Goal: Information Seeking & Learning: Find specific fact

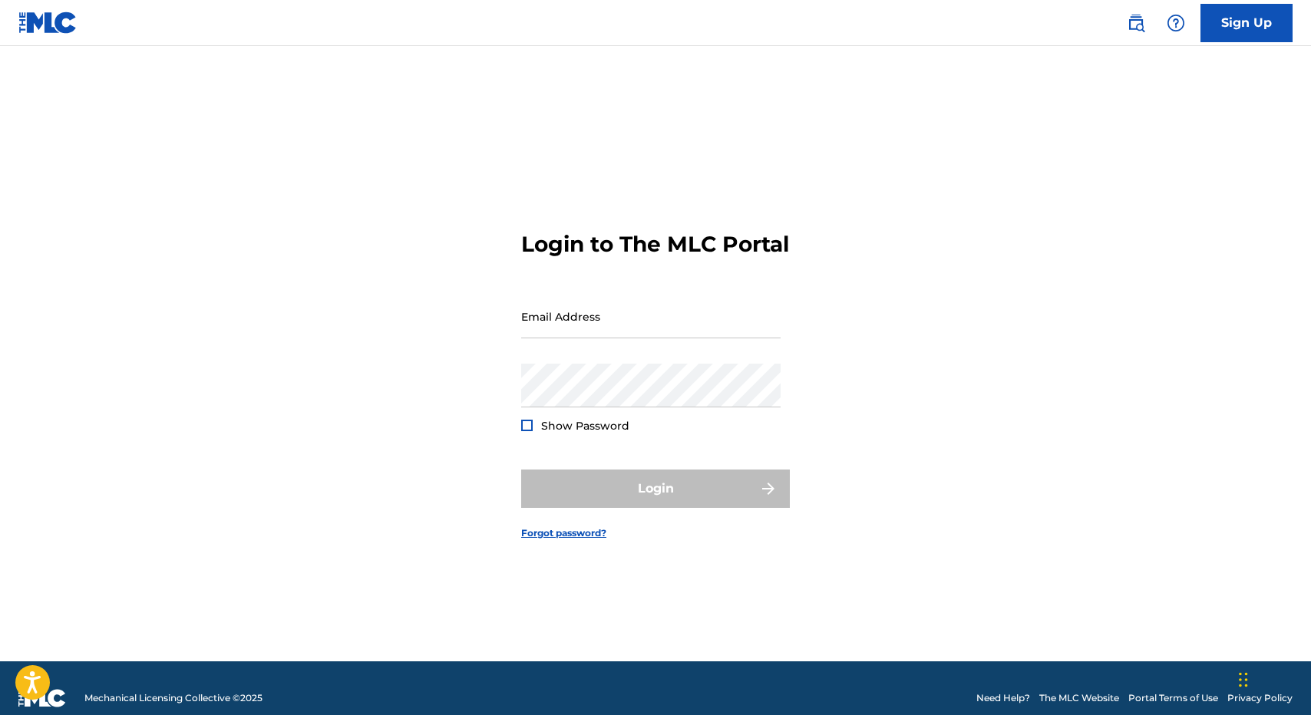
click at [617, 362] on div "Email Address" at bounding box center [650, 329] width 259 height 69
click at [607, 339] on input "Email Address" at bounding box center [650, 317] width 259 height 44
type input "[PERSON_NAME][EMAIL_ADDRESS][DOMAIN_NAME]"
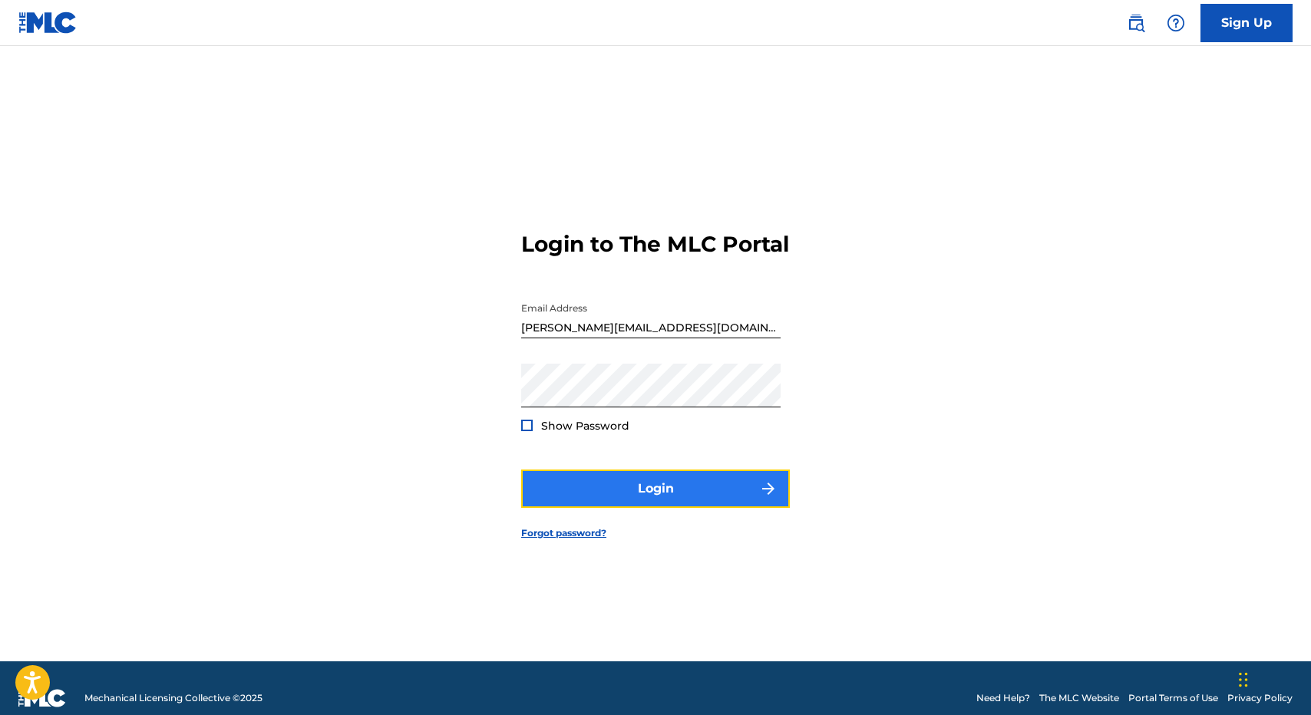
click at [681, 484] on button "Login" at bounding box center [655, 489] width 269 height 38
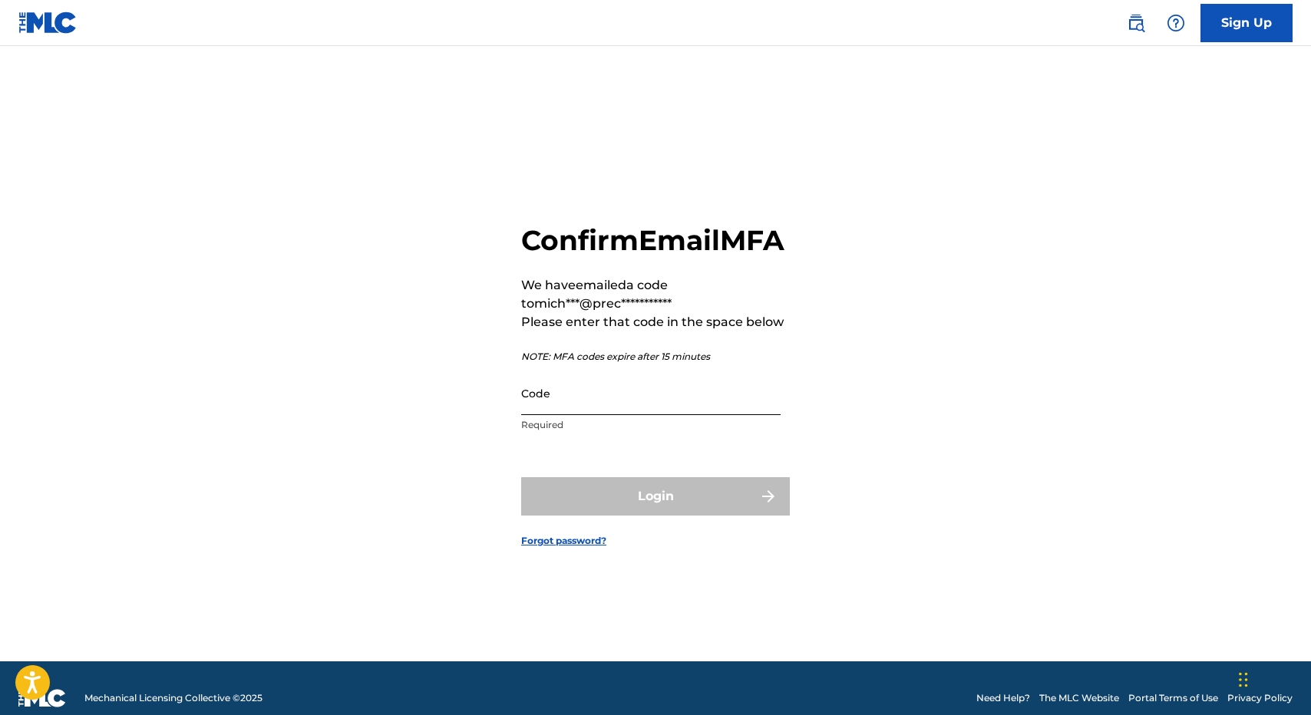
click at [635, 404] on input "Code" at bounding box center [650, 394] width 259 height 44
paste input "932797"
type input "932797"
click at [521, 477] on button "Login" at bounding box center [655, 496] width 269 height 38
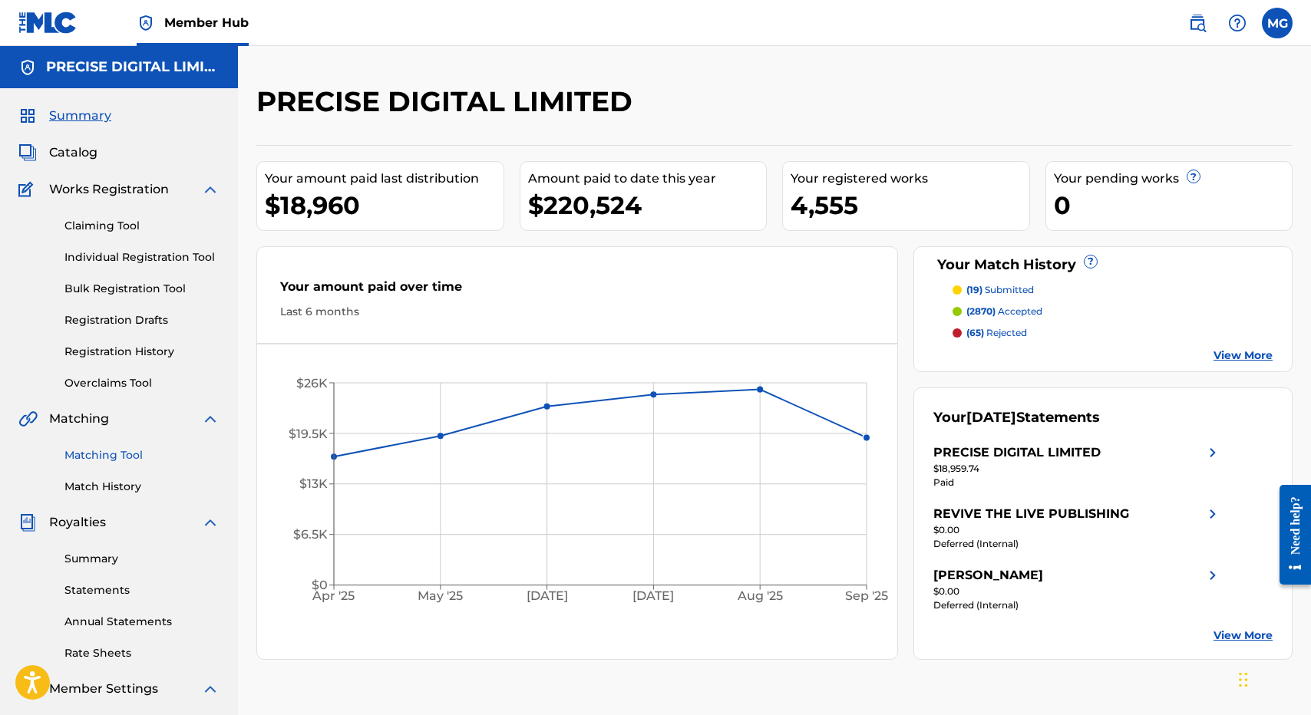
click at [137, 448] on link "Matching Tool" at bounding box center [141, 456] width 155 height 16
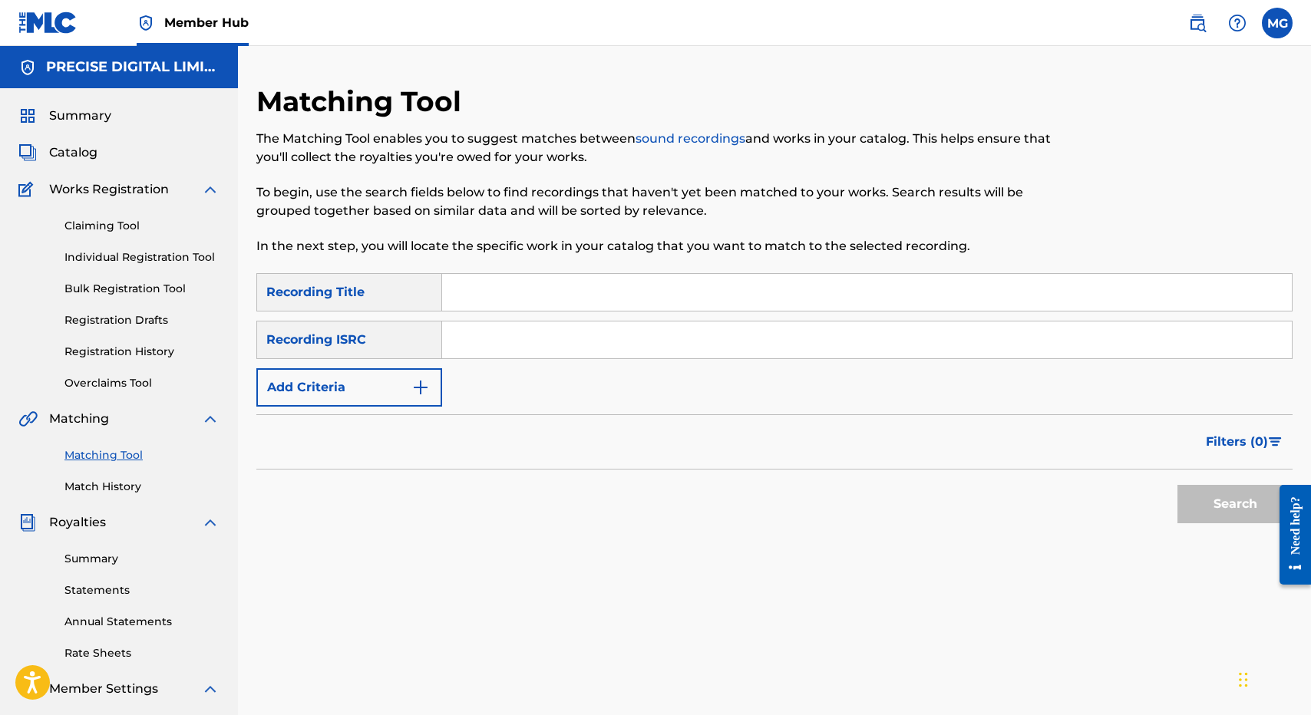
click at [561, 273] on div "Search Form" at bounding box center [867, 292] width 851 height 38
click at [404, 373] on button "Add Criteria" at bounding box center [349, 387] width 186 height 38
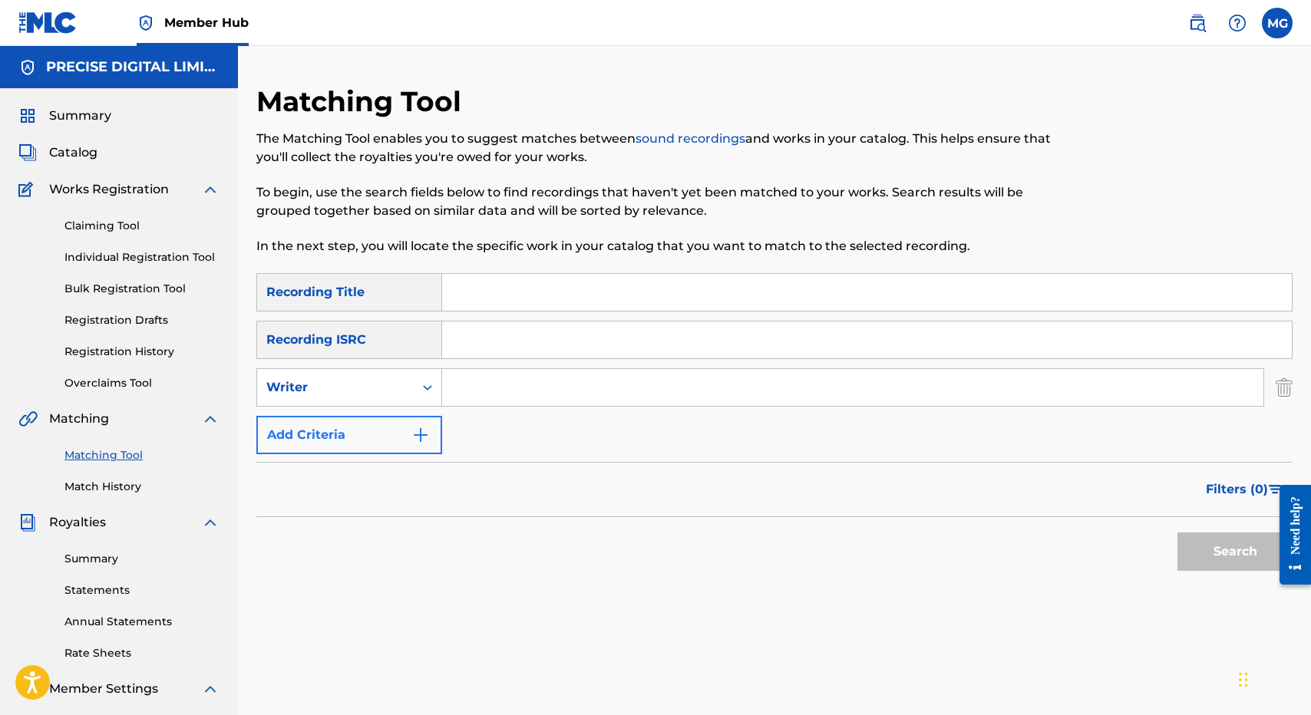
click at [404, 373] on div "Writer" at bounding box center [335, 387] width 157 height 29
click at [404, 431] on div "Recording Artist" at bounding box center [349, 426] width 184 height 38
click at [544, 376] on input "Search Form" at bounding box center [852, 387] width 821 height 37
type input "positive motion"
click at [1178, 533] on button "Search" at bounding box center [1235, 552] width 115 height 38
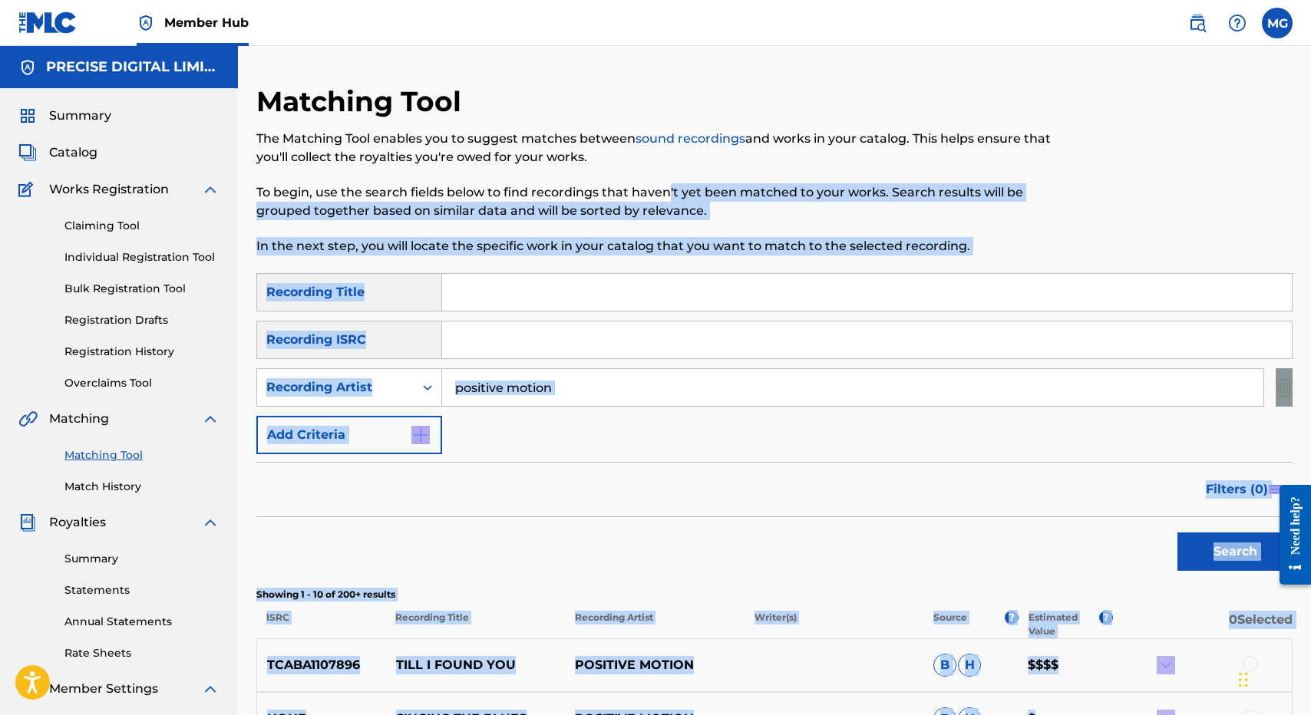
scroll to position [525, 0]
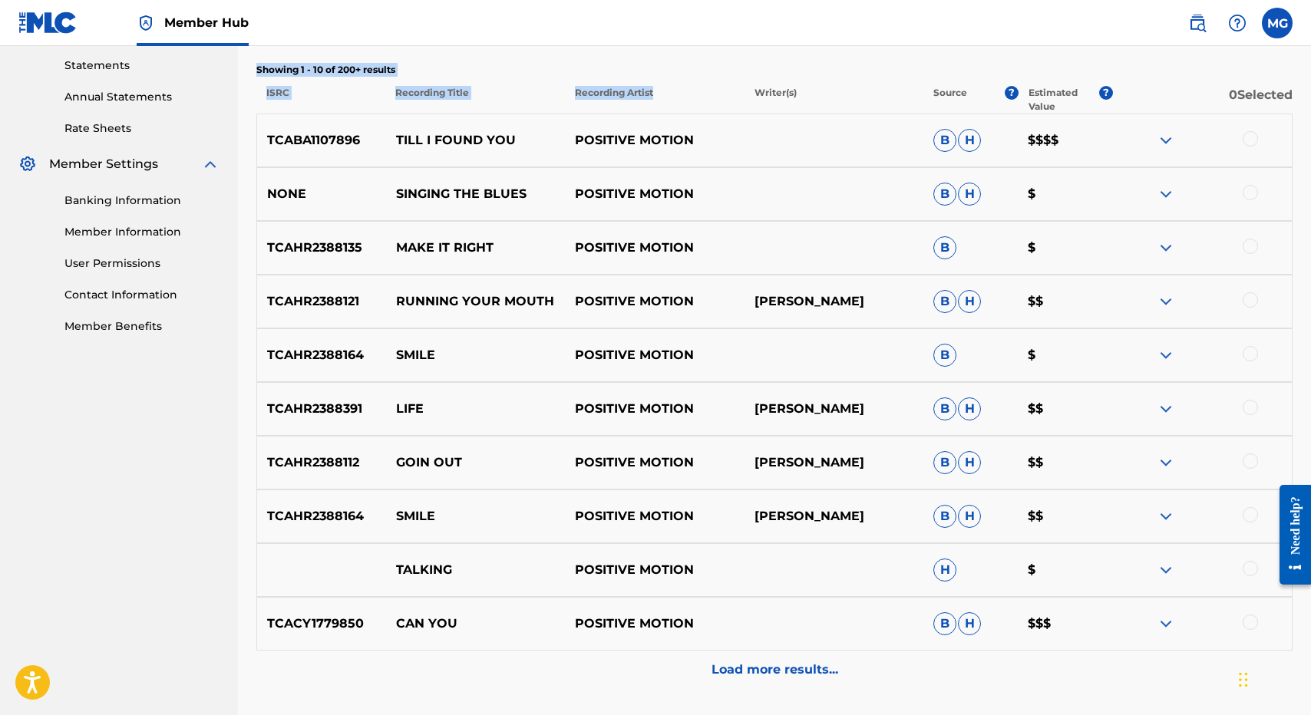
drag, startPoint x: 660, startPoint y: 266, endPoint x: 678, endPoint y: 97, distance: 169.8
click at [678, 97] on div "Matching Tool The Matching Tool enables you to suggest matches between sound re…" at bounding box center [774, 162] width 1036 height 1207
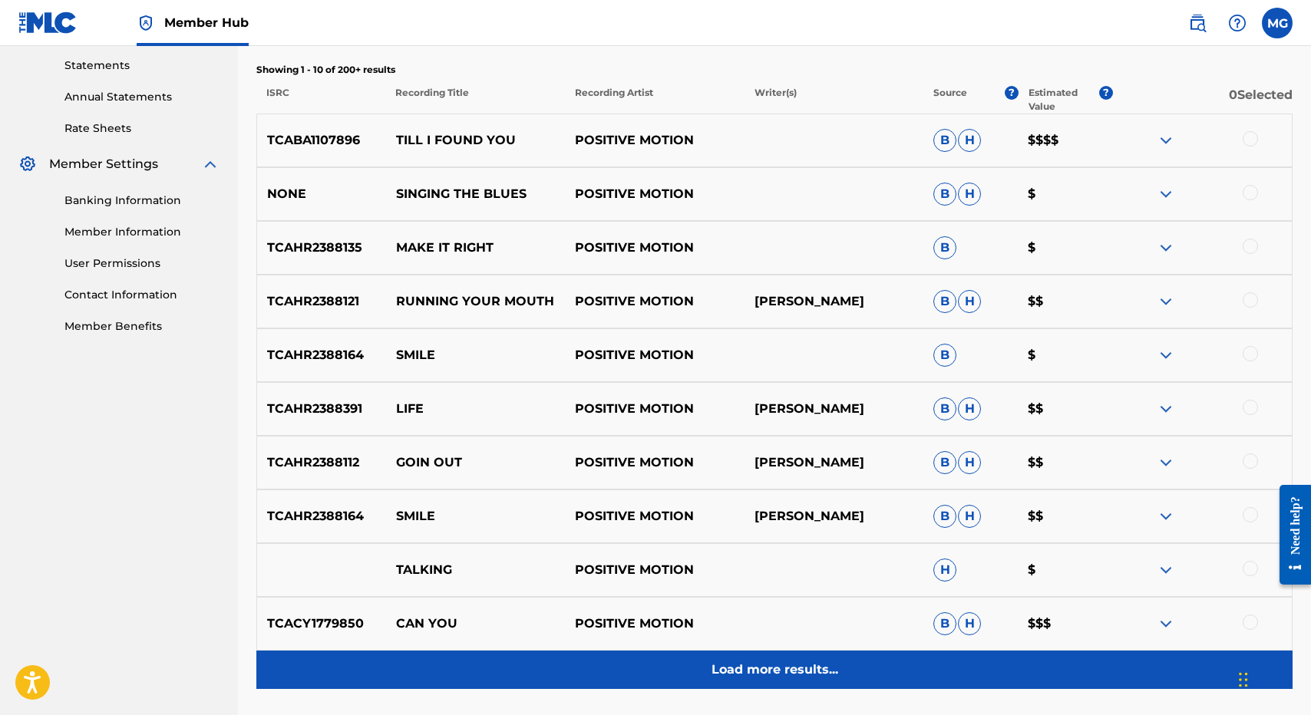
click at [738, 653] on div "Load more results..." at bounding box center [774, 670] width 1036 height 38
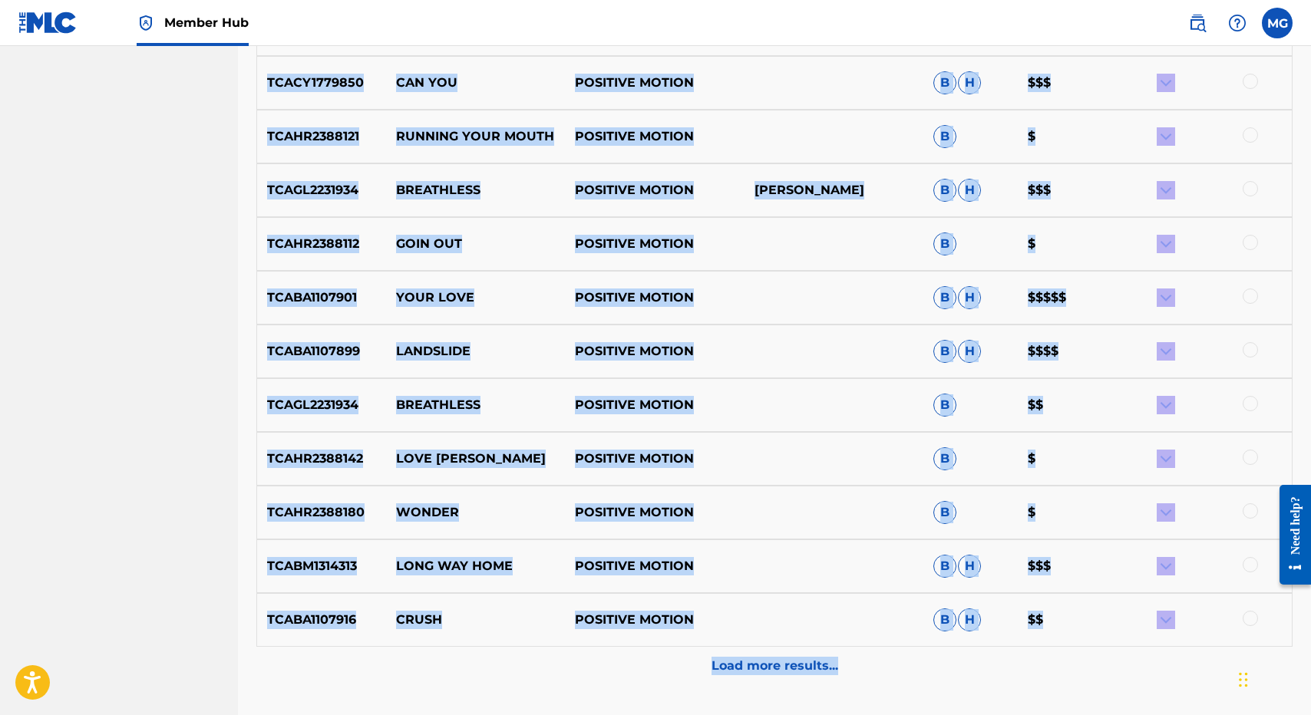
scroll to position [1187, 0]
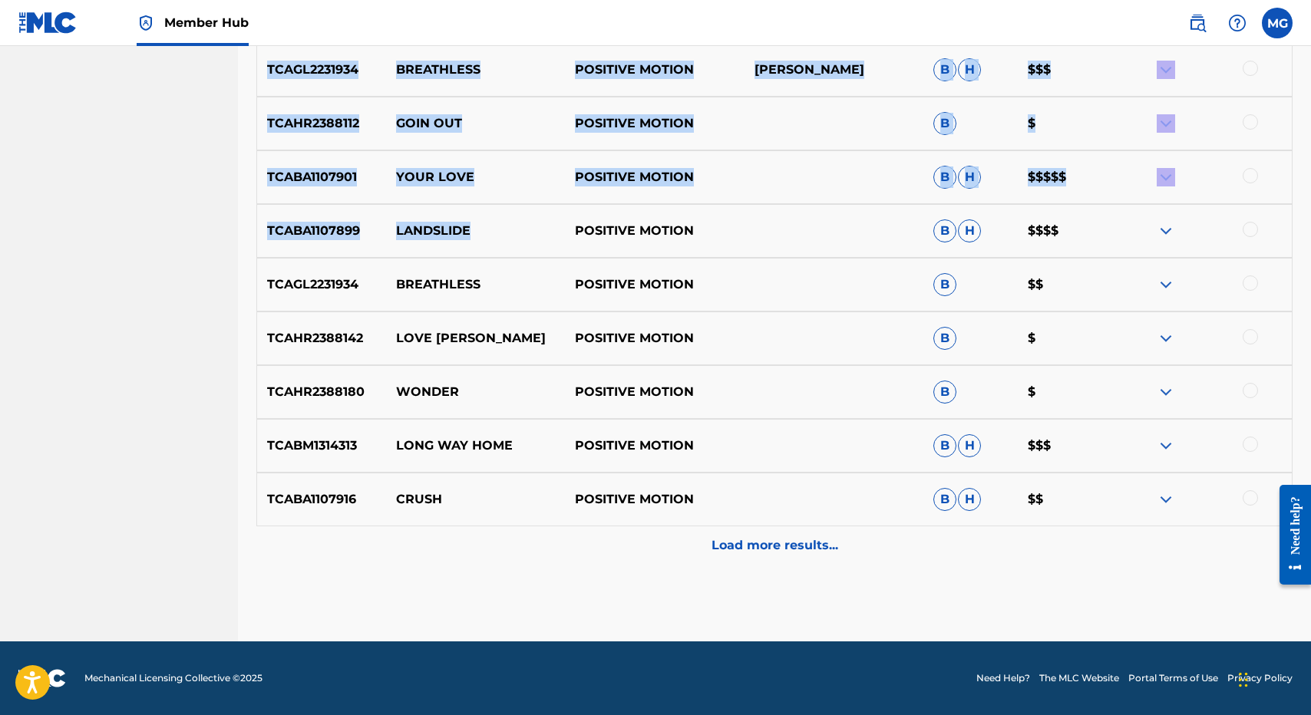
click at [755, 218] on div "TCABA1107896 TILL I FOUND YOU POSITIVE MOTION B H $$$$ NONE SINGING THE BLUES P…" at bounding box center [774, 8] width 1036 height 1113
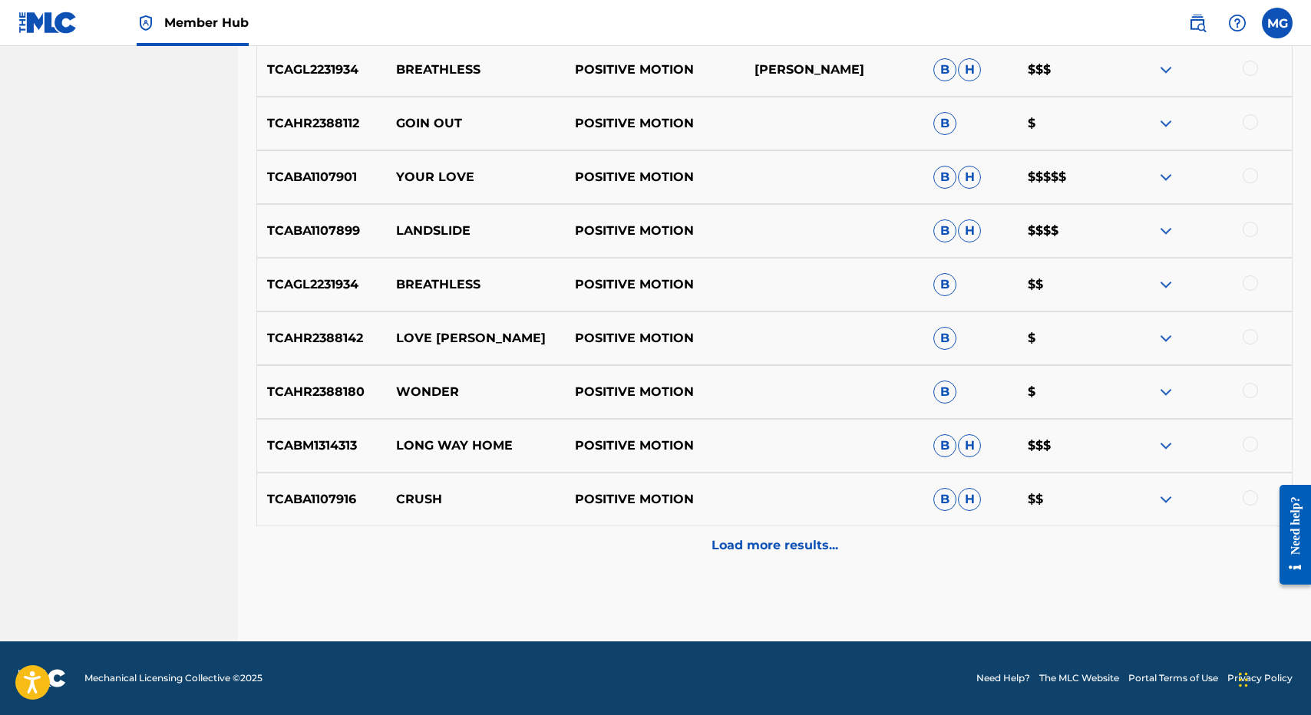
click at [738, 493] on p "POSITIVE MOTION" at bounding box center [654, 500] width 179 height 18
click at [738, 514] on div "TCABA1107916 CRUSH POSITIVE MOTION B H $$" at bounding box center [774, 500] width 1036 height 54
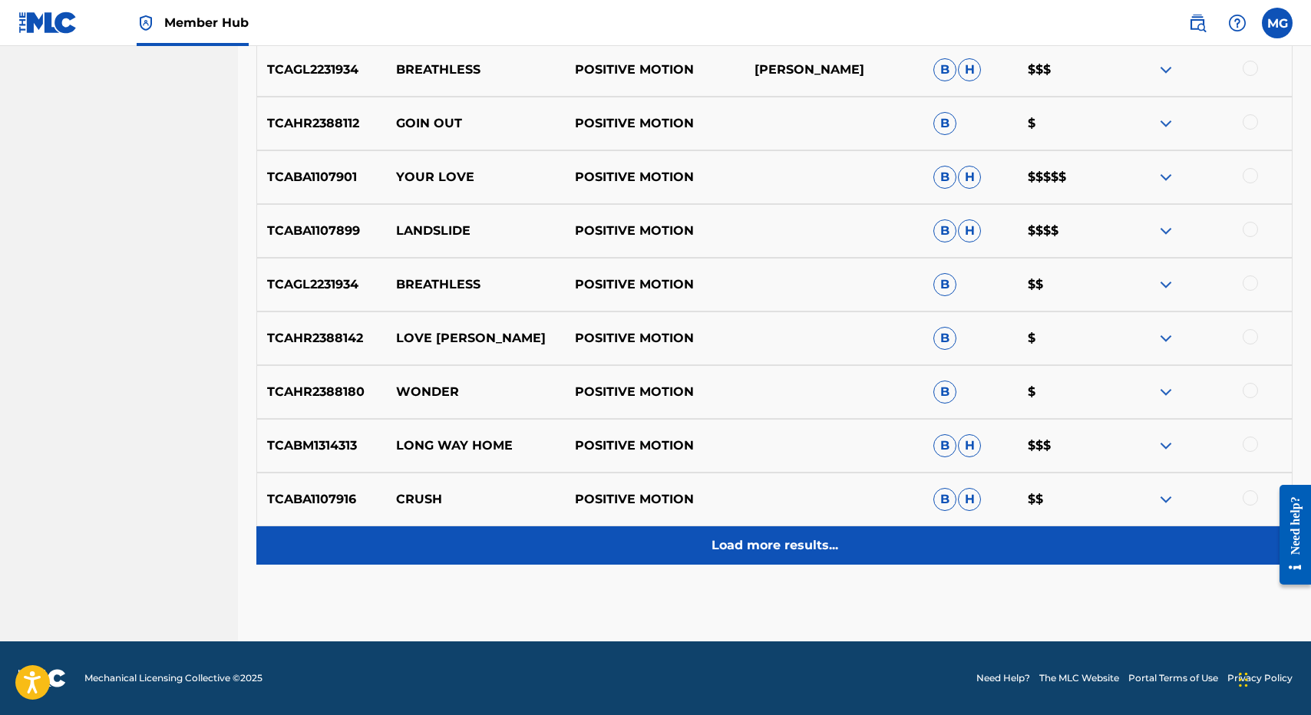
click at [738, 535] on div "Load more results..." at bounding box center [774, 546] width 1036 height 38
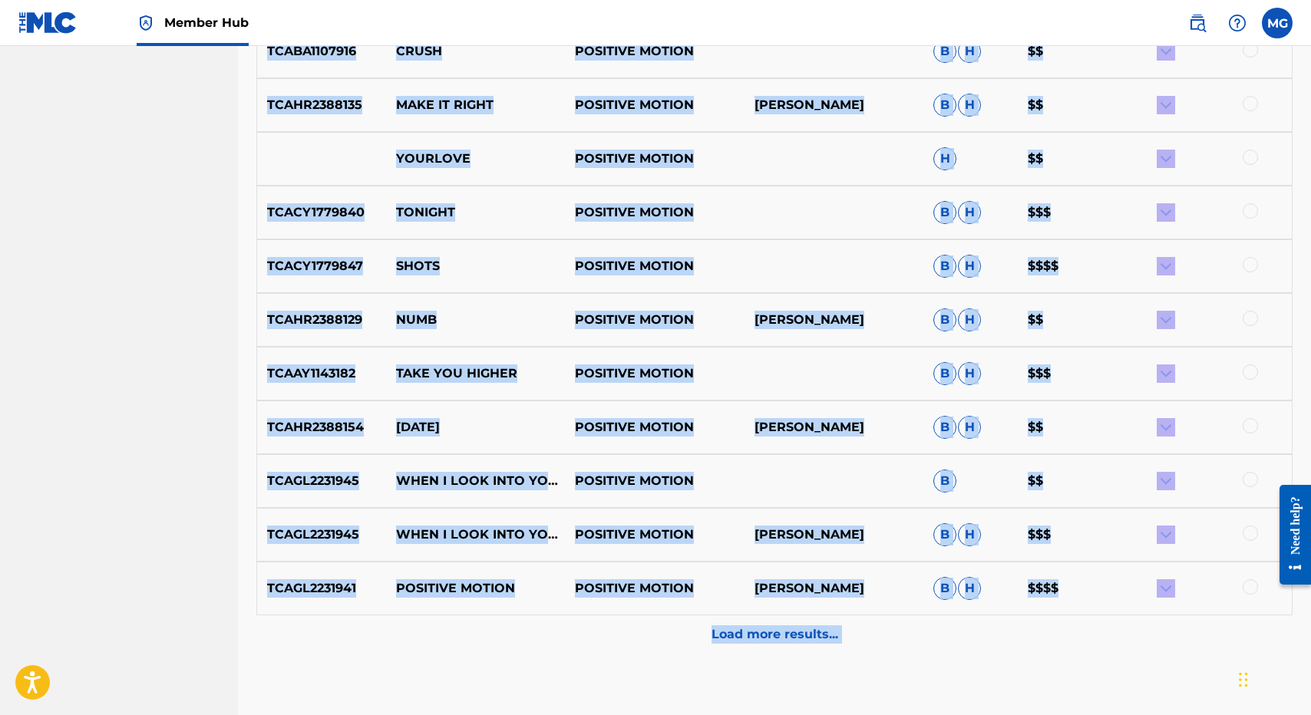
scroll to position [1724, 0]
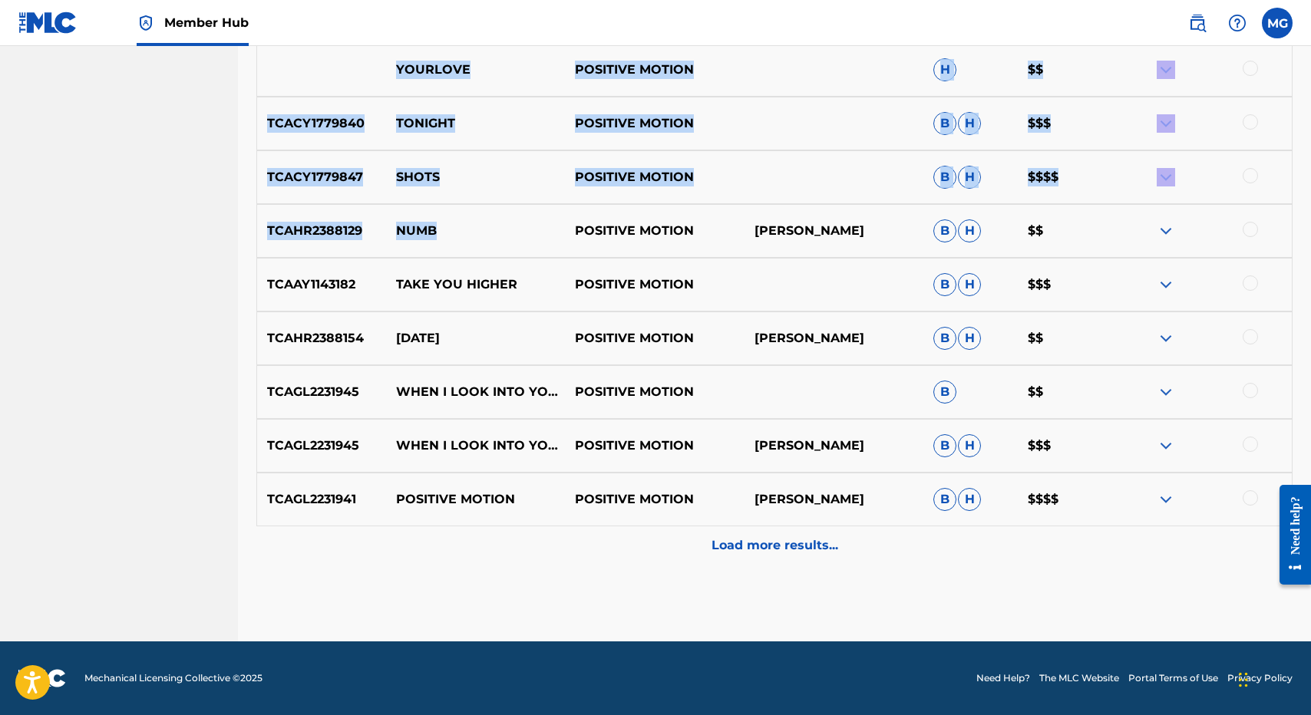
drag, startPoint x: 739, startPoint y: 306, endPoint x: 718, endPoint y: 210, distance: 97.6
click at [718, 210] on div "TCAHR2388129 NUMB POSITIVE MOTION VAUGHN VALENTINO B H $$" at bounding box center [774, 231] width 1036 height 54
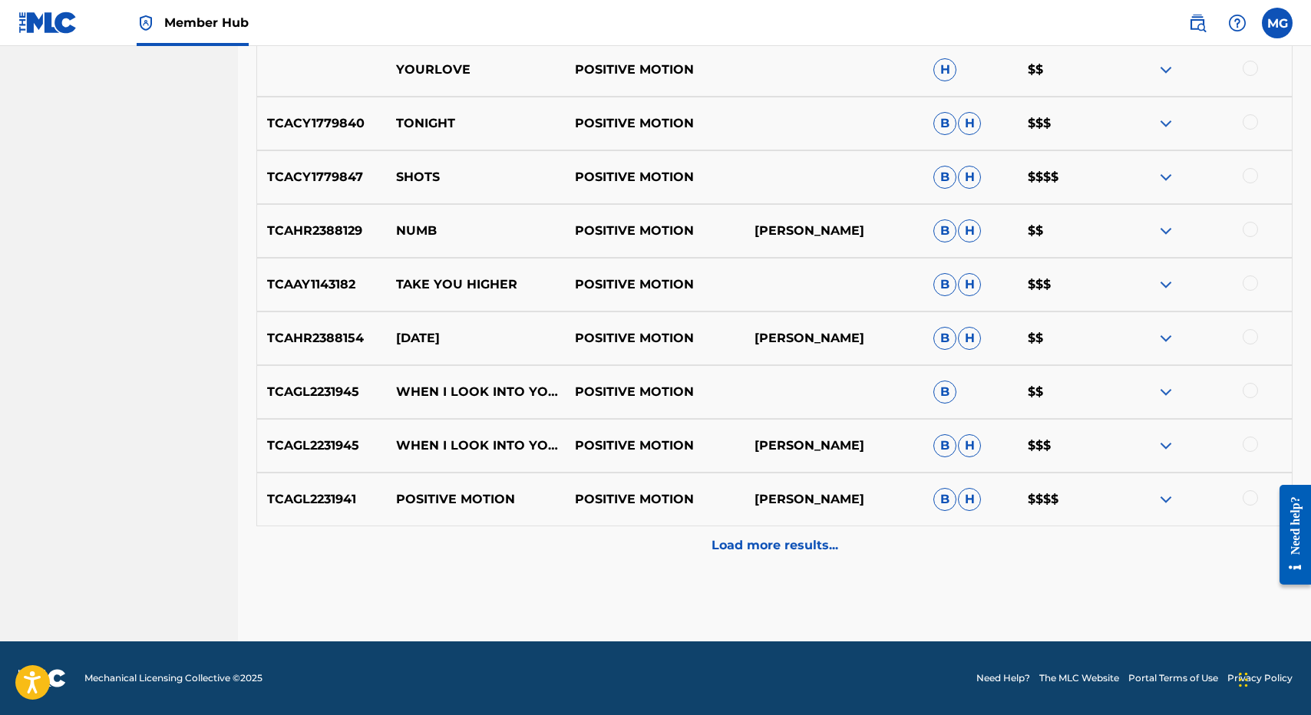
click at [765, 500] on p "VAUGHN VALENTINO" at bounding box center [833, 500] width 179 height 18
drag, startPoint x: 765, startPoint y: 500, endPoint x: 859, endPoint y: 500, distance: 94.4
click at [859, 500] on p "VAUGHN VALENTINO" at bounding box center [833, 500] width 179 height 18
copy p "VAUGHN VALENTINO"
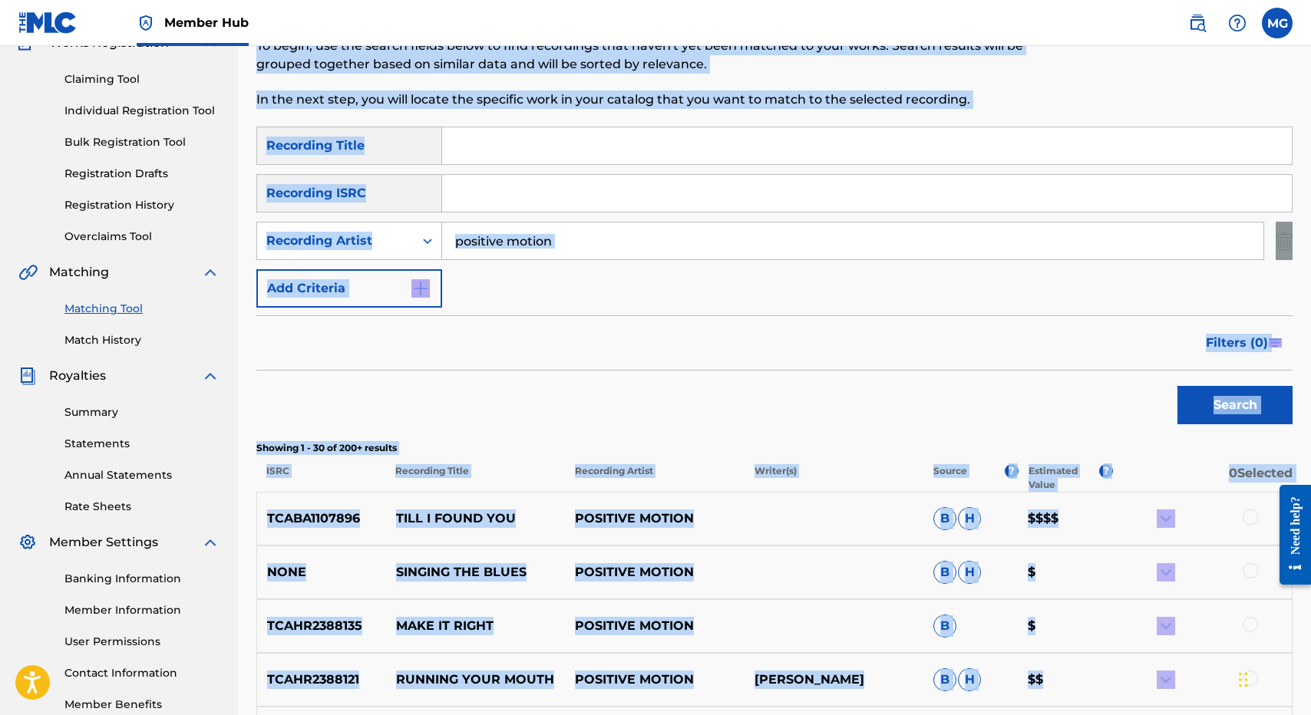
scroll to position [0, 0]
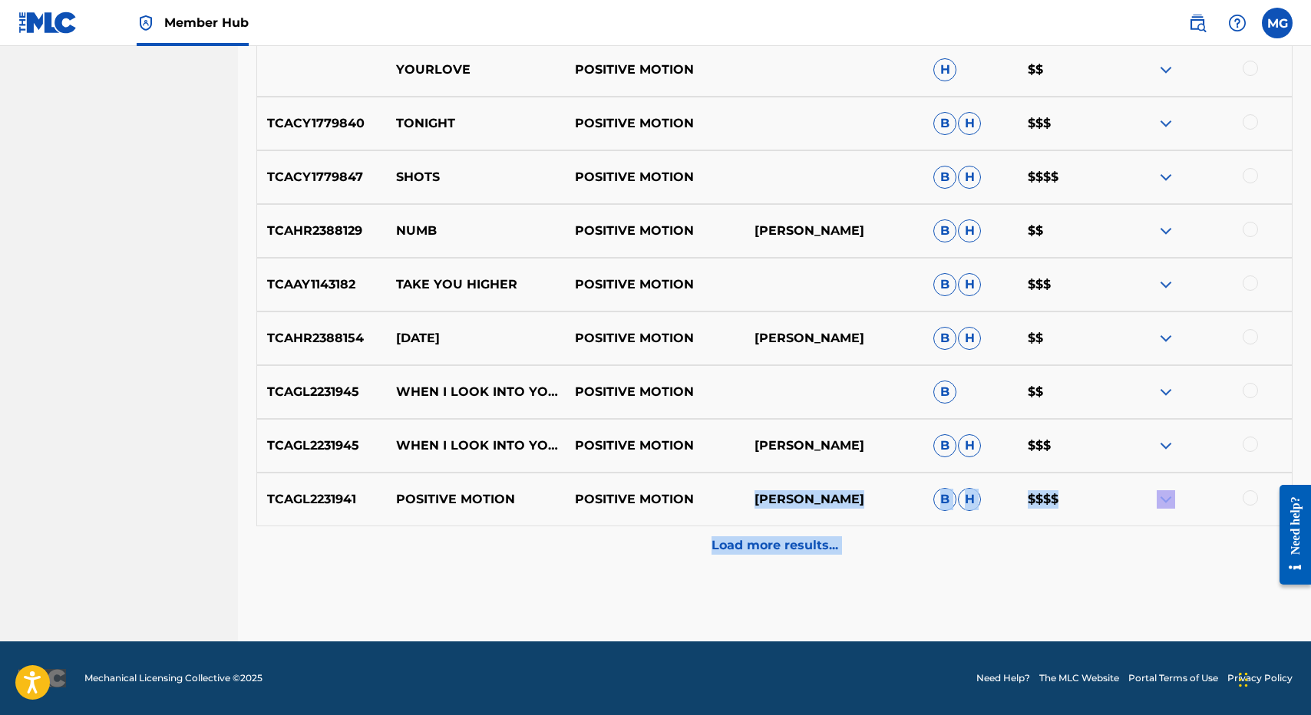
drag, startPoint x: 802, startPoint y: 508, endPoint x: 830, endPoint y: 577, distance: 73.7
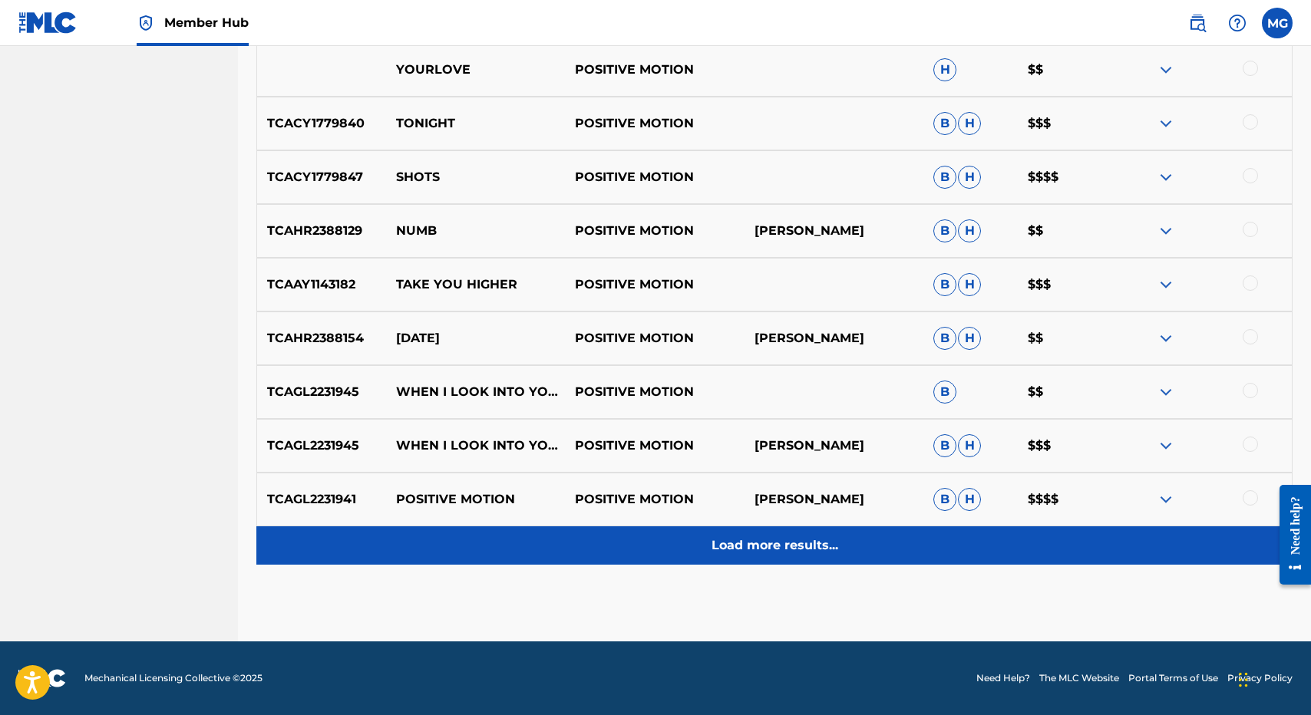
click at [827, 546] on p "Load more results..." at bounding box center [775, 546] width 127 height 18
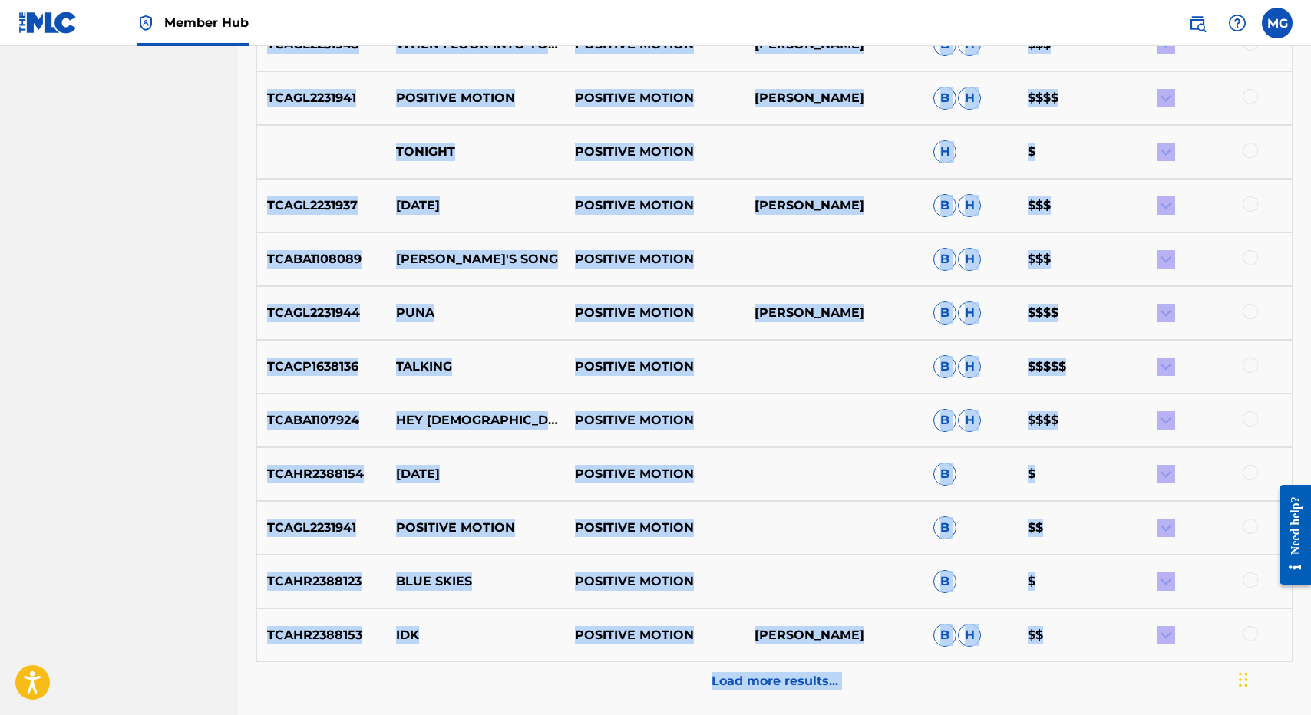
scroll to position [2262, 0]
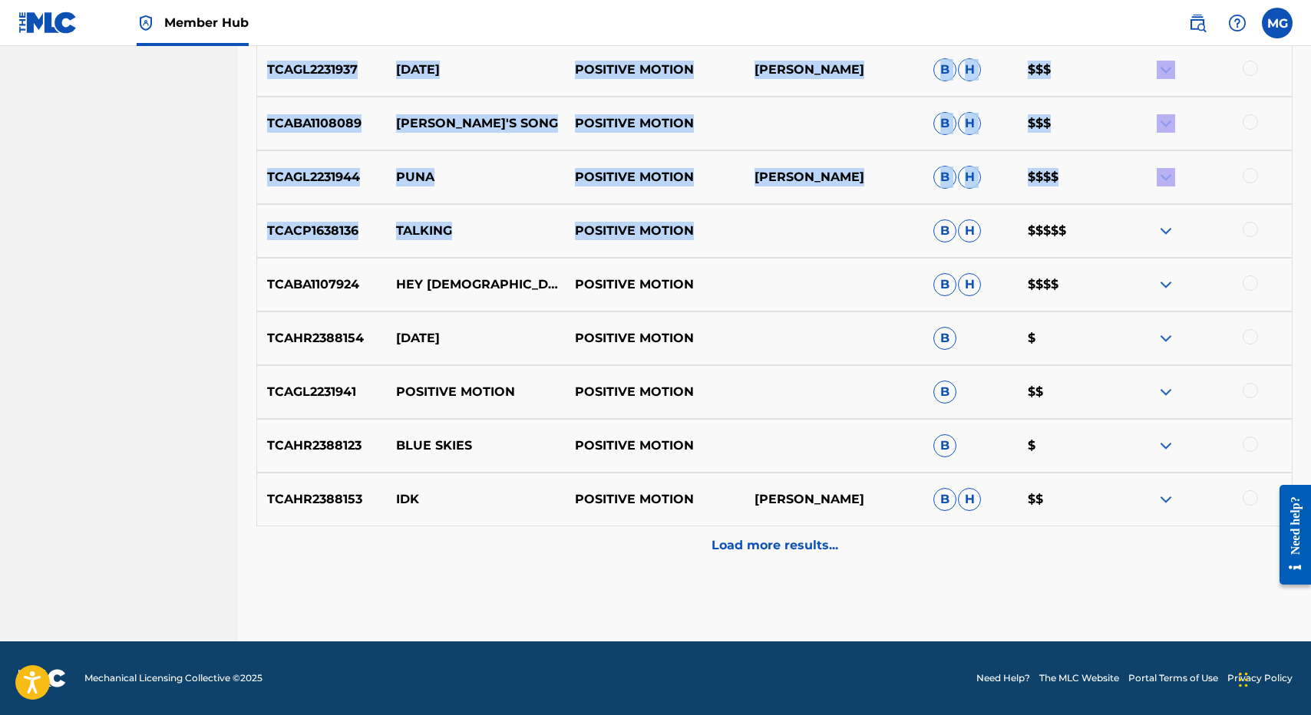
drag, startPoint x: 741, startPoint y: 299, endPoint x: 808, endPoint y: 256, distance: 79.4
click at [808, 251] on div "TCACP1638136 TALKING POSITIVE MOTION B H $$$$$" at bounding box center [774, 231] width 1036 height 54
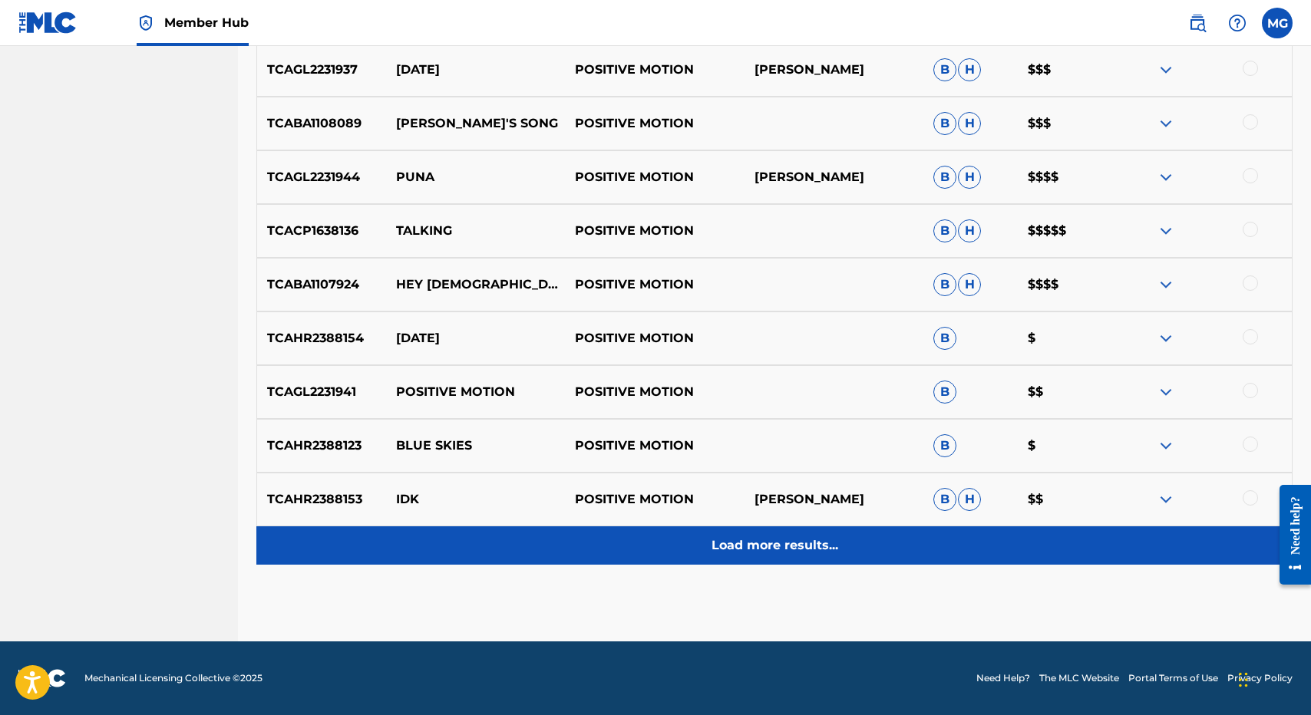
click at [781, 547] on p "Load more results..." at bounding box center [775, 546] width 127 height 18
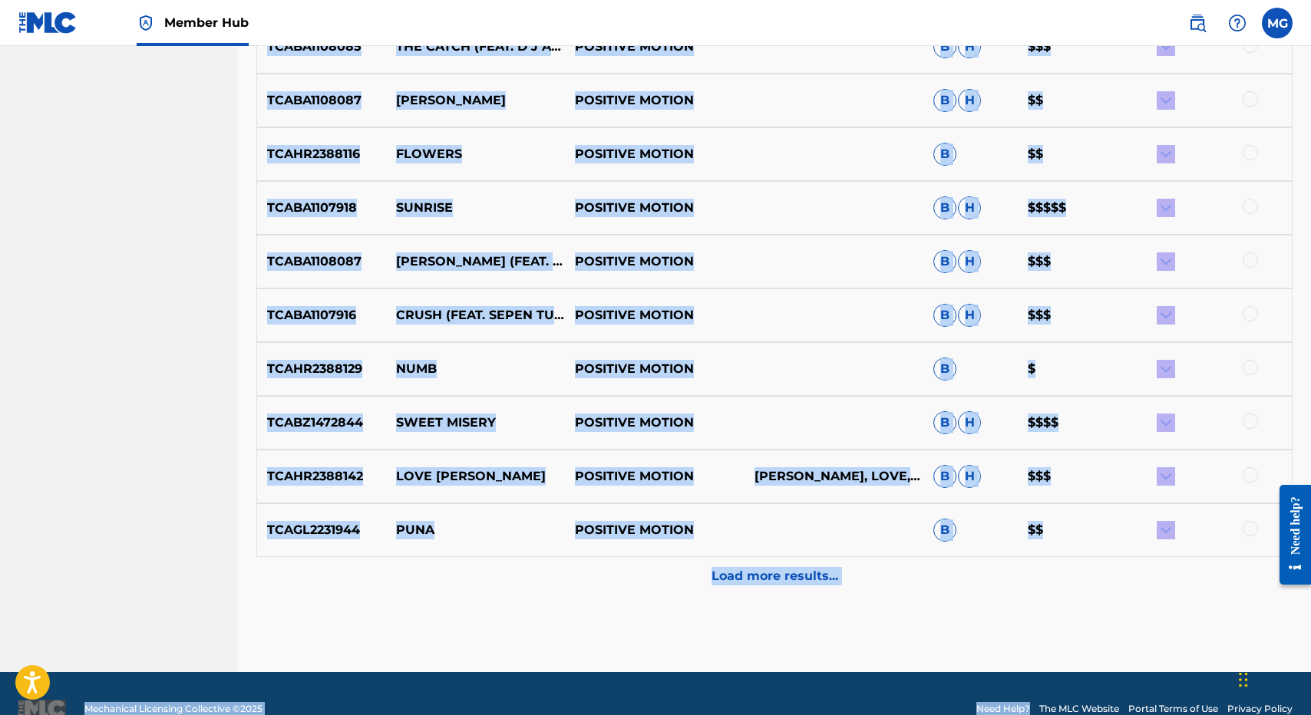
scroll to position [2799, 0]
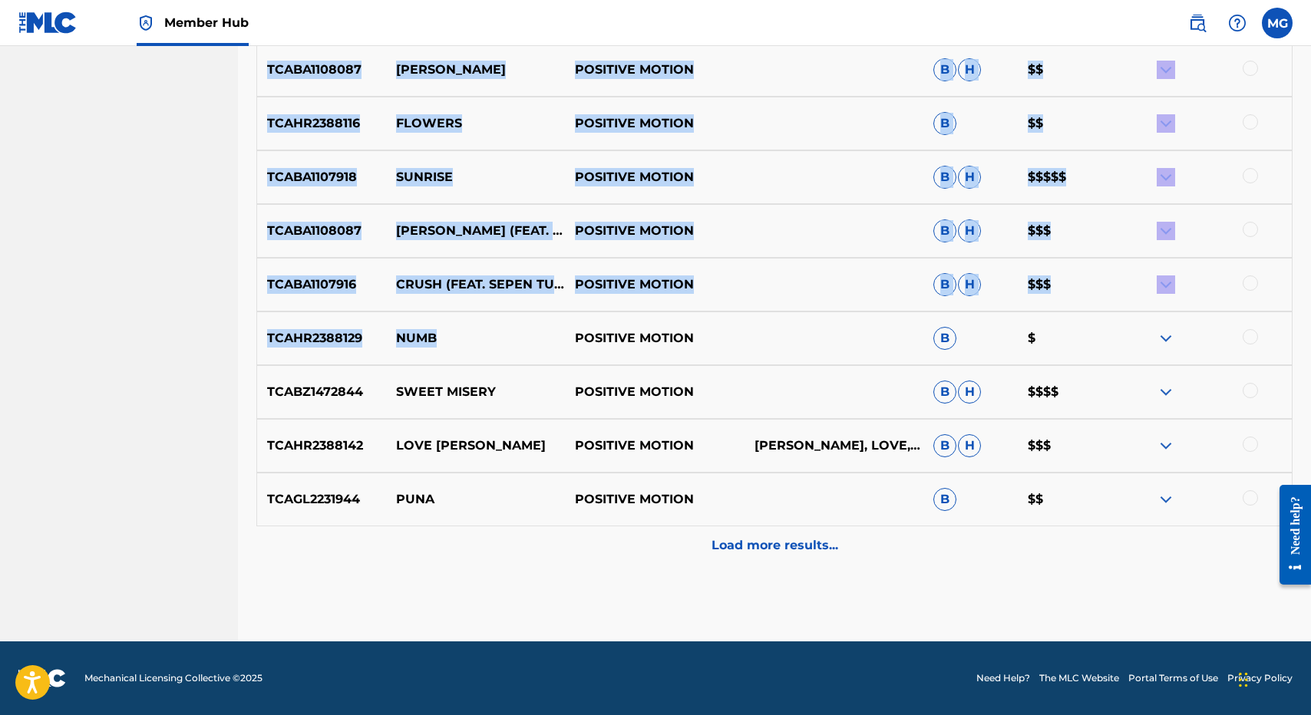
click at [738, 299] on div "TCABA1107916 CRUSH (FEAT. SEPEN TUAEFE) POSITIVE MOTION B H $$$" at bounding box center [774, 285] width 1036 height 54
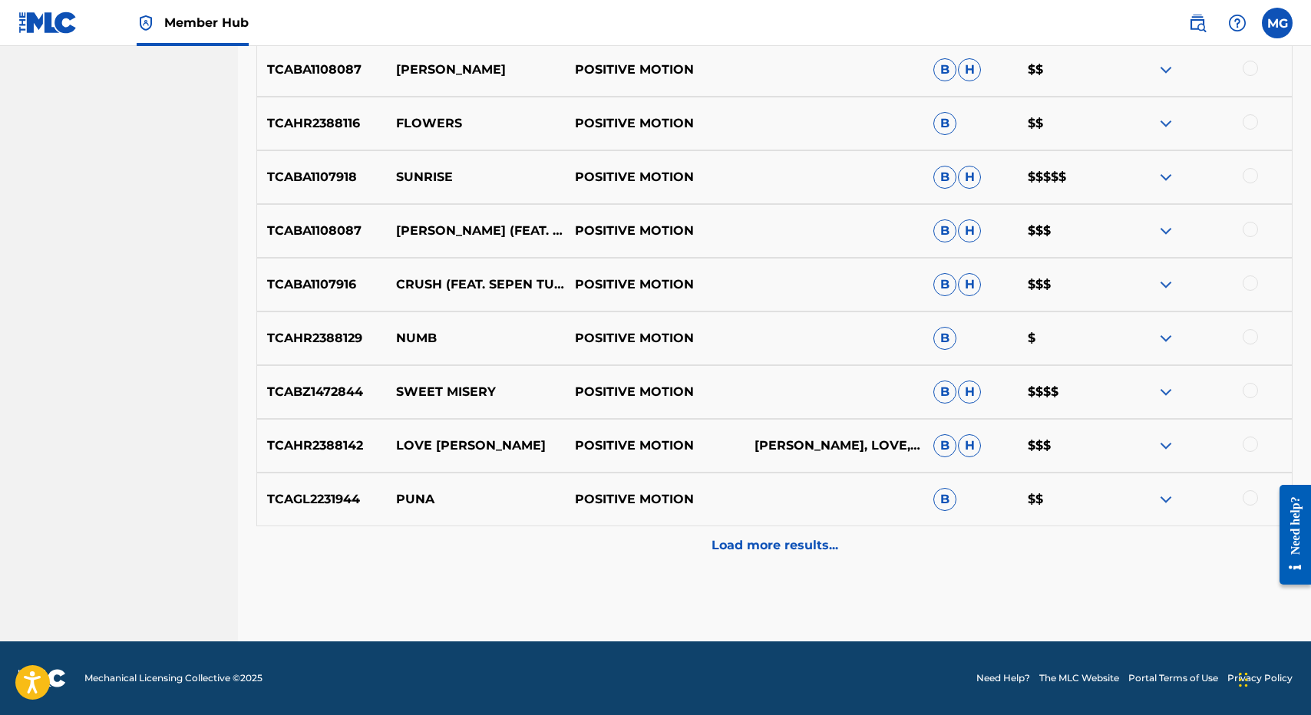
click at [1165, 398] on img at bounding box center [1166, 392] width 18 height 18
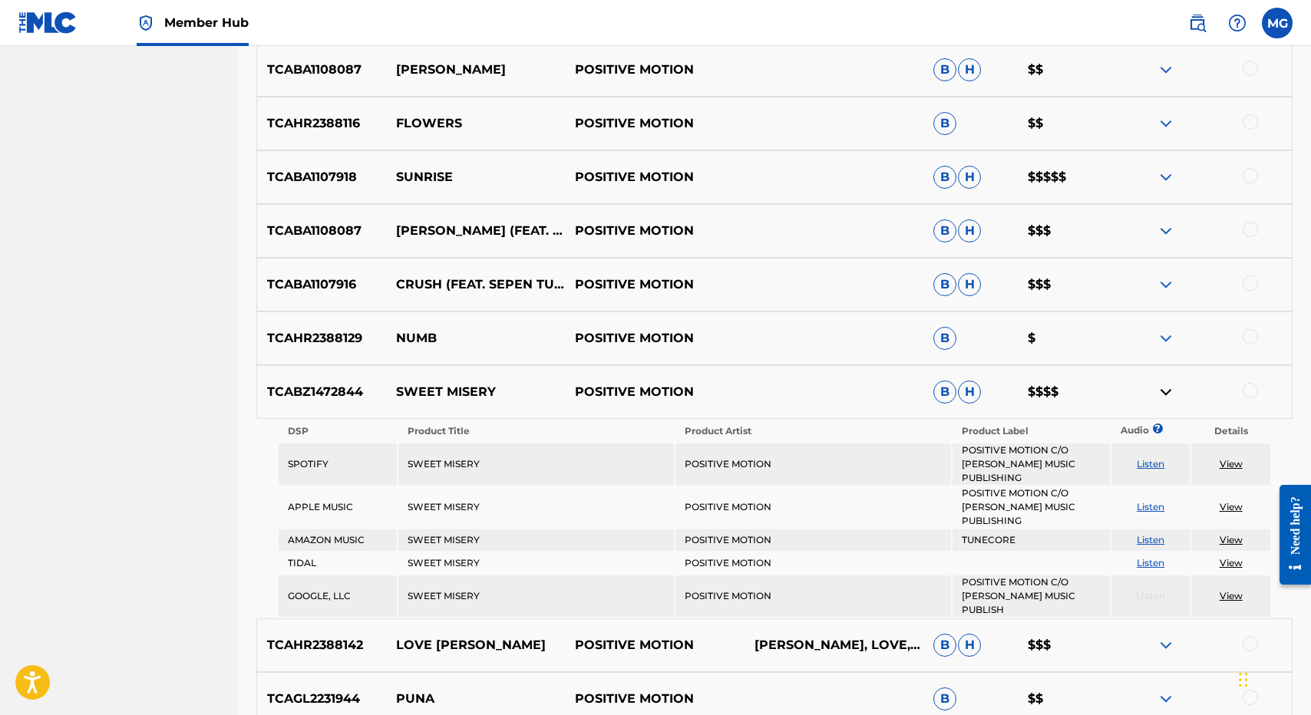
click at [1165, 398] on img at bounding box center [1166, 392] width 18 height 18
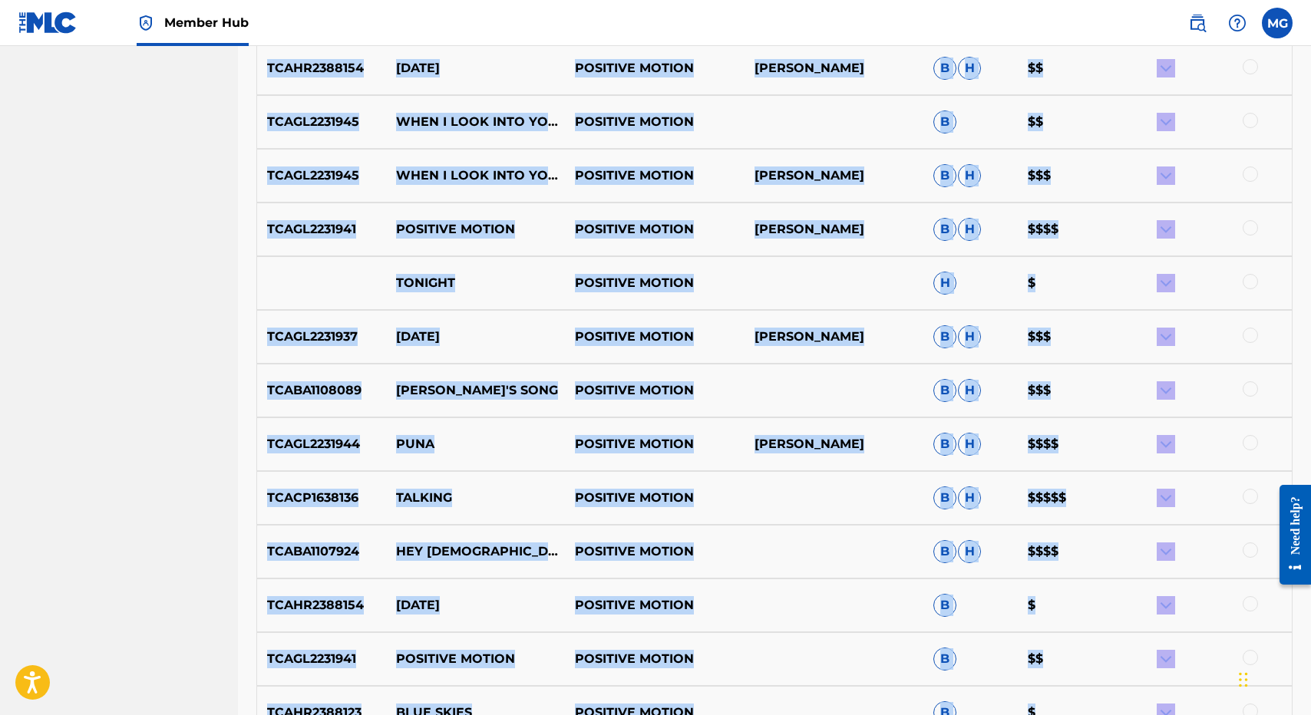
scroll to position [1487, 0]
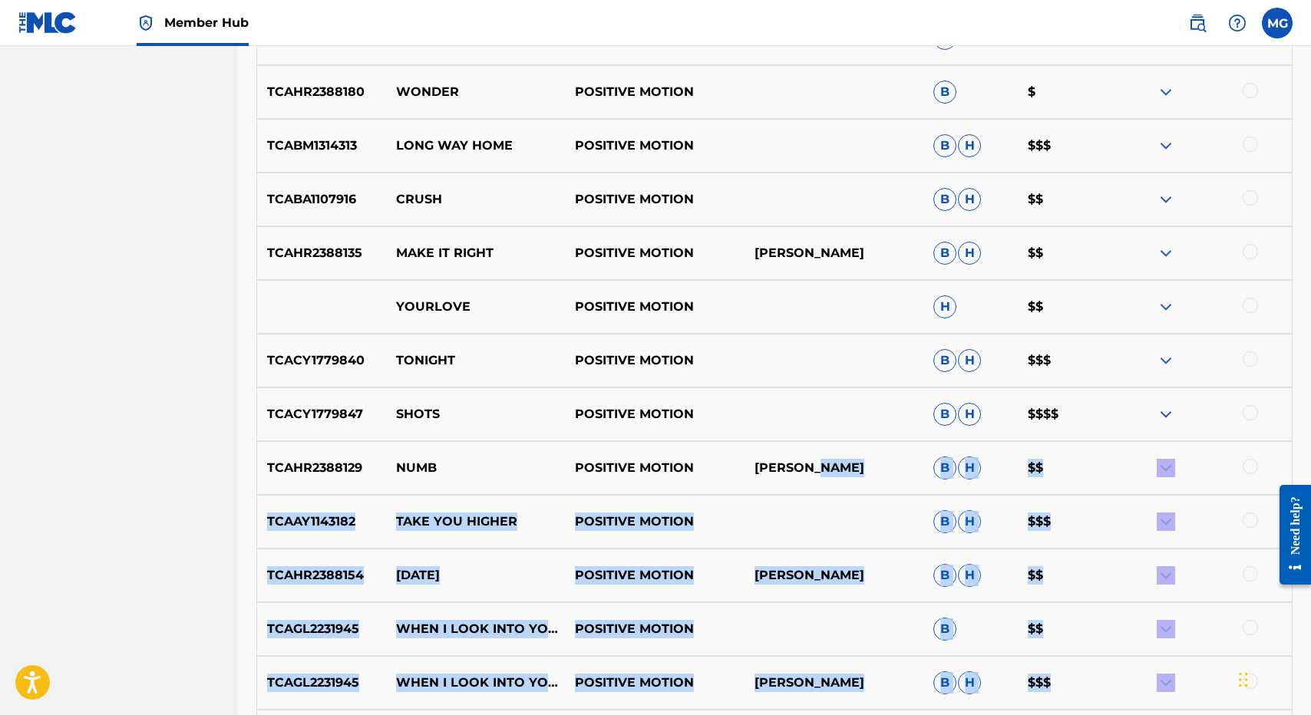
drag, startPoint x: 818, startPoint y: 440, endPoint x: 828, endPoint y: 440, distance: 9.2
click at [825, 454] on div "TCABA1107896 TILL I FOUND YOU POSITIVE MOTION B H $$$$ NONE SINGING THE BLUES P…" at bounding box center [774, 514] width 1036 height 2725
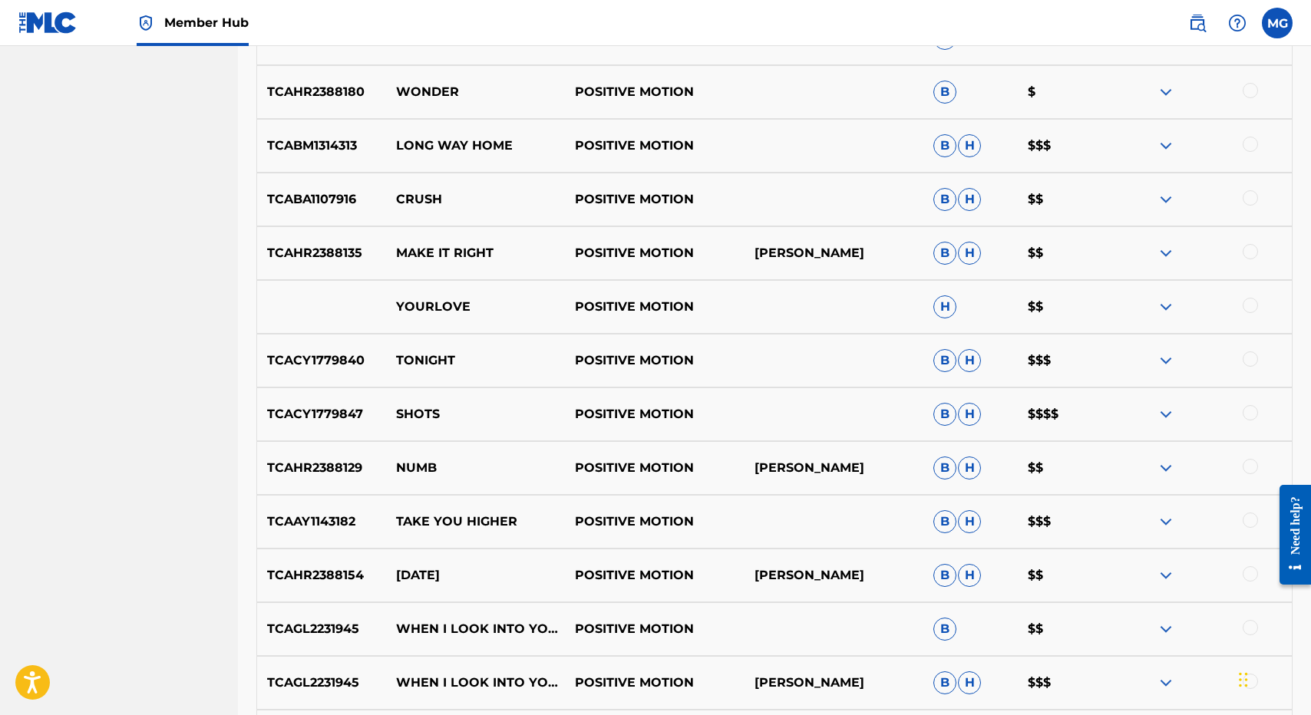
click at [754, 252] on p "VAUGHN VALENTINO" at bounding box center [833, 253] width 179 height 18
drag, startPoint x: 754, startPoint y: 252, endPoint x: 869, endPoint y: 252, distance: 115.1
click at [869, 253] on p "VAUGHN VALENTINO" at bounding box center [833, 253] width 179 height 18
copy p "VAUGHN VALENTINO"
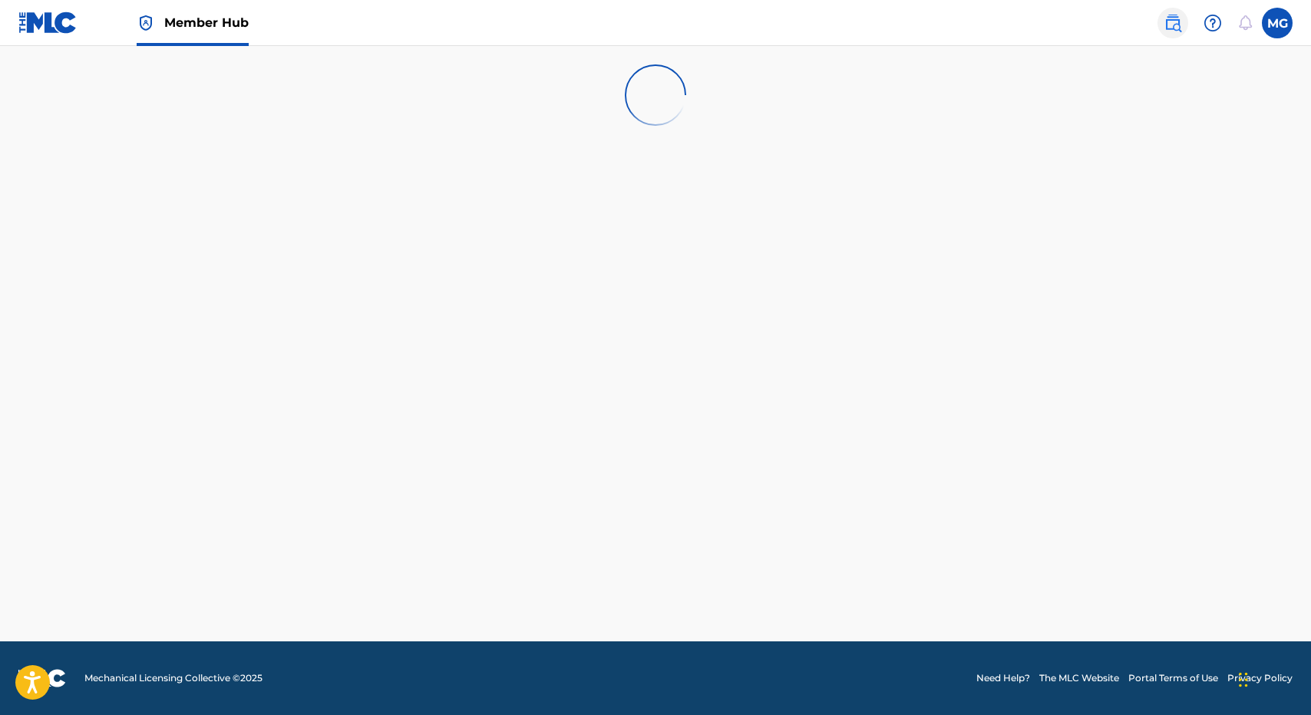
click at [1184, 21] on link at bounding box center [1173, 23] width 31 height 31
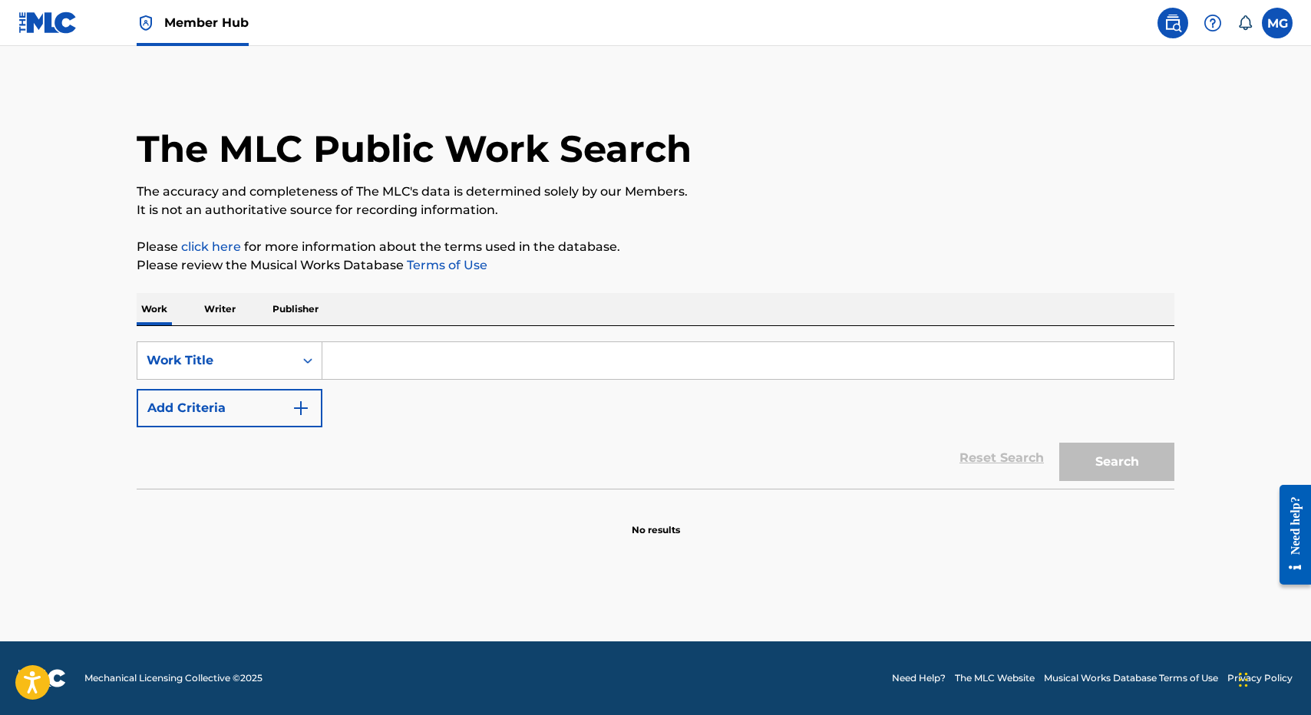
click at [230, 309] on p "Writer" at bounding box center [220, 309] width 41 height 32
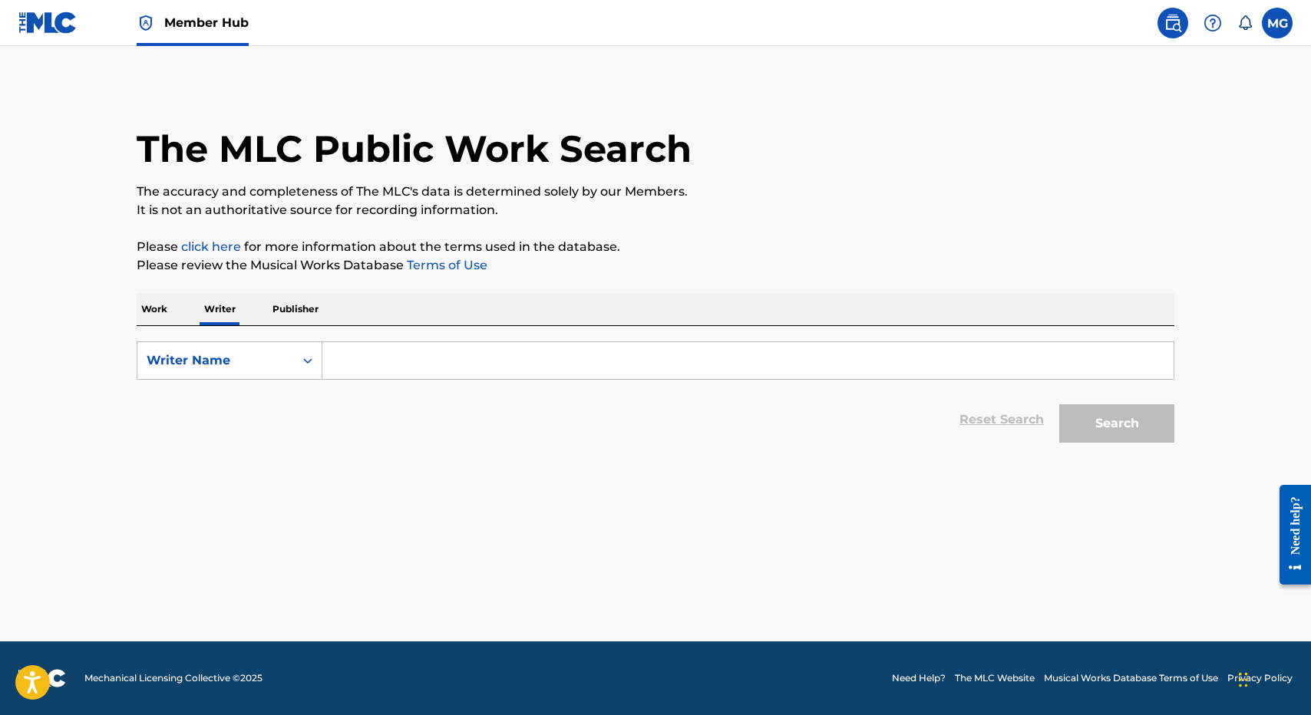
click at [395, 361] on input "Search Form" at bounding box center [747, 360] width 851 height 37
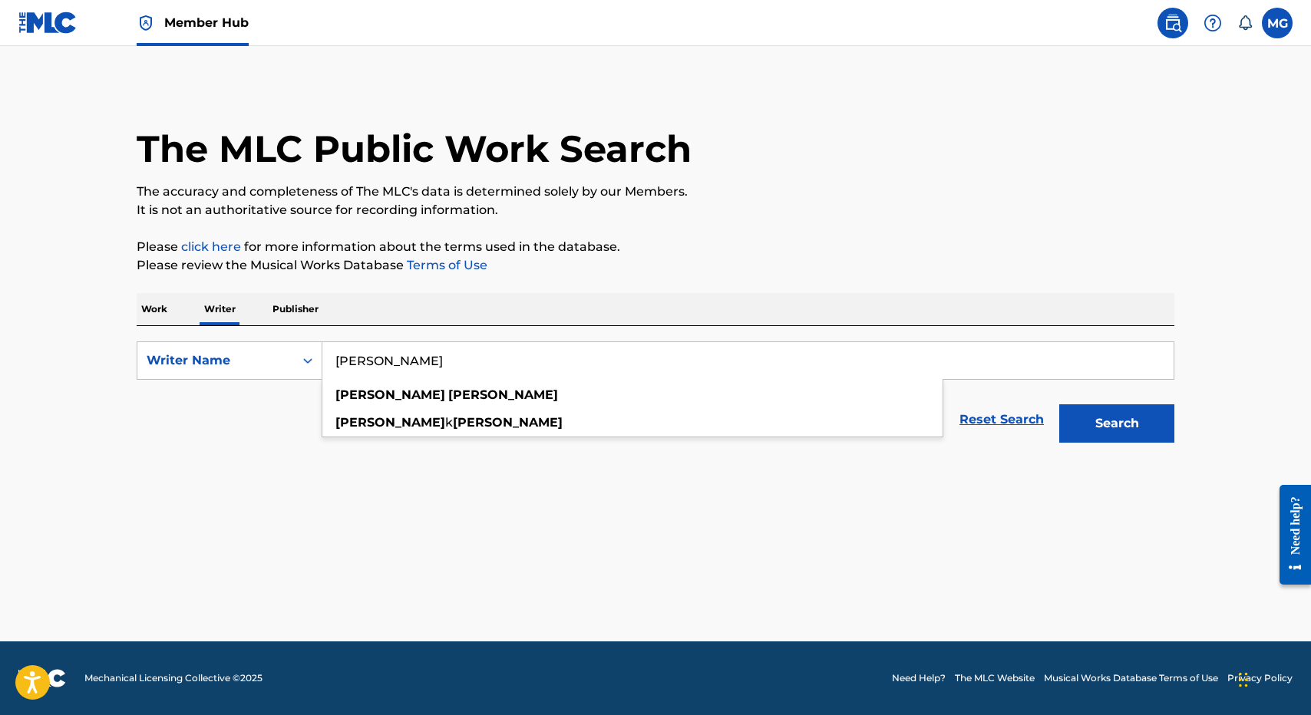
type input "[PERSON_NAME]"
click at [1059, 405] on button "Search" at bounding box center [1116, 424] width 115 height 38
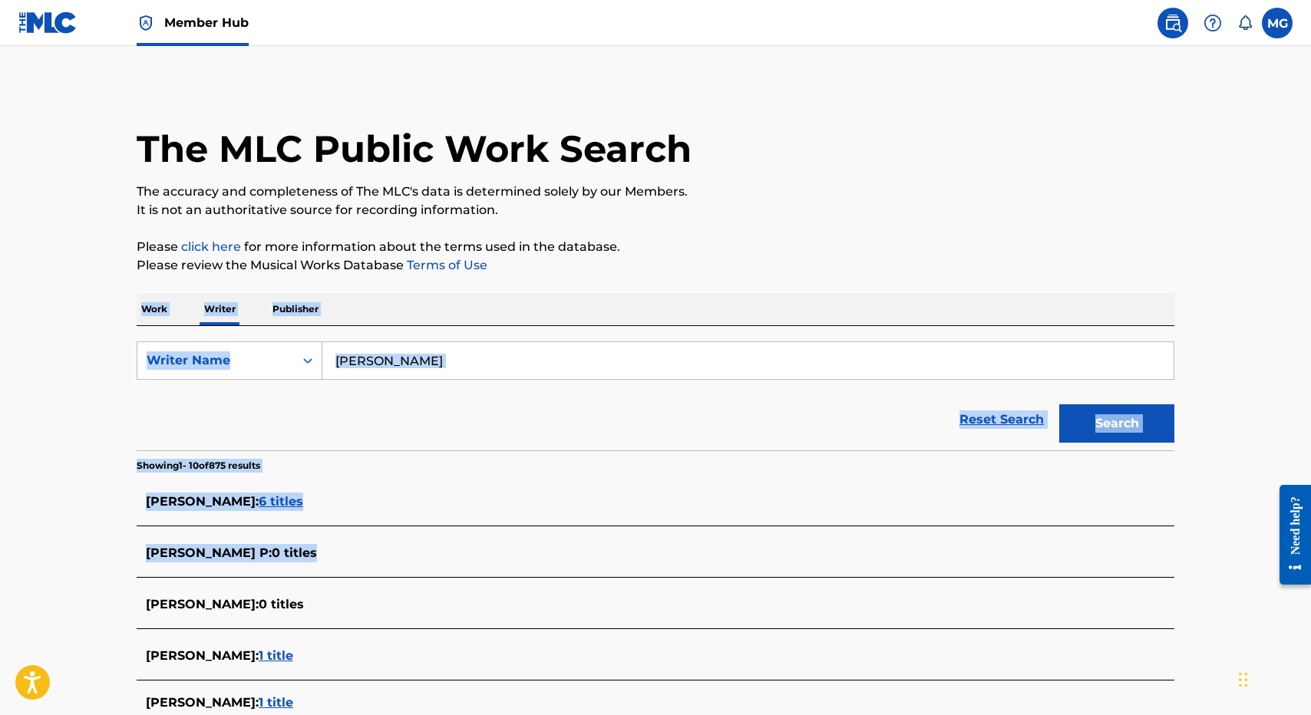
drag, startPoint x: 607, startPoint y: 264, endPoint x: 450, endPoint y: 570, distance: 344.4
click at [455, 567] on div "The MLC Public Work Search The accuracy and completeness of The MLC's data is d…" at bounding box center [655, 589] width 1075 height 1011
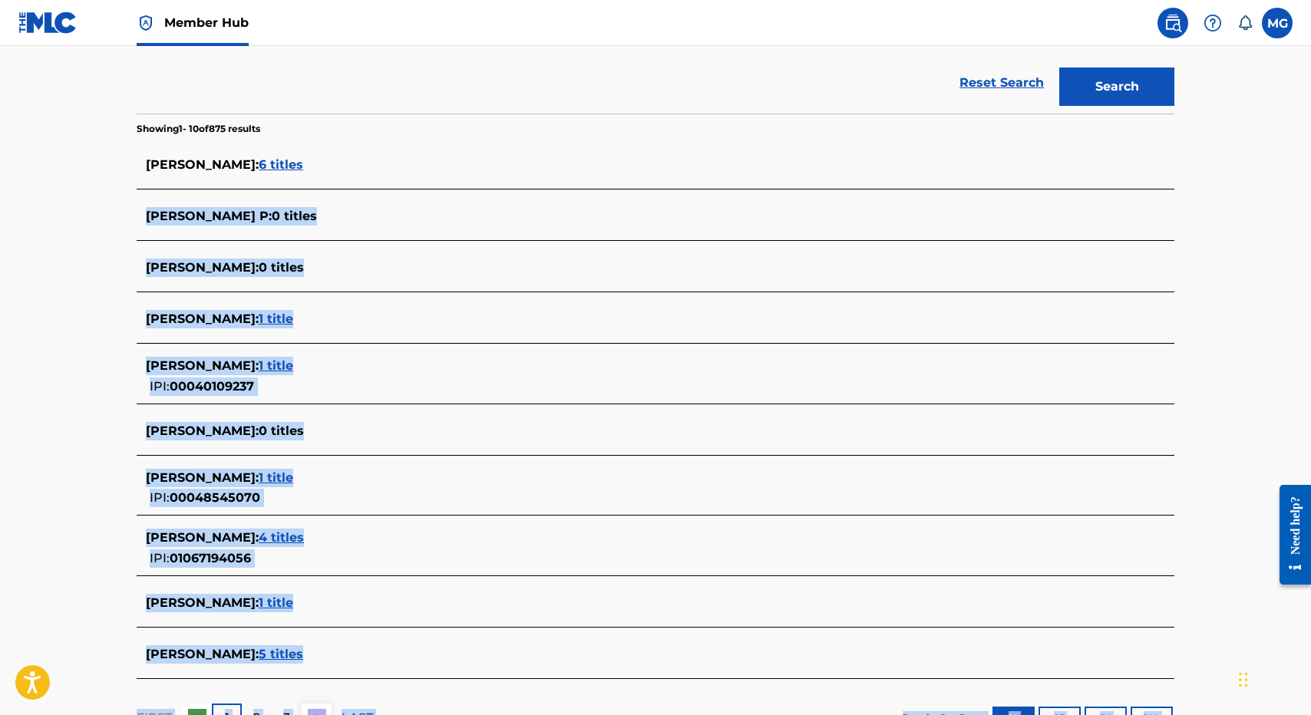
scroll to position [461, 0]
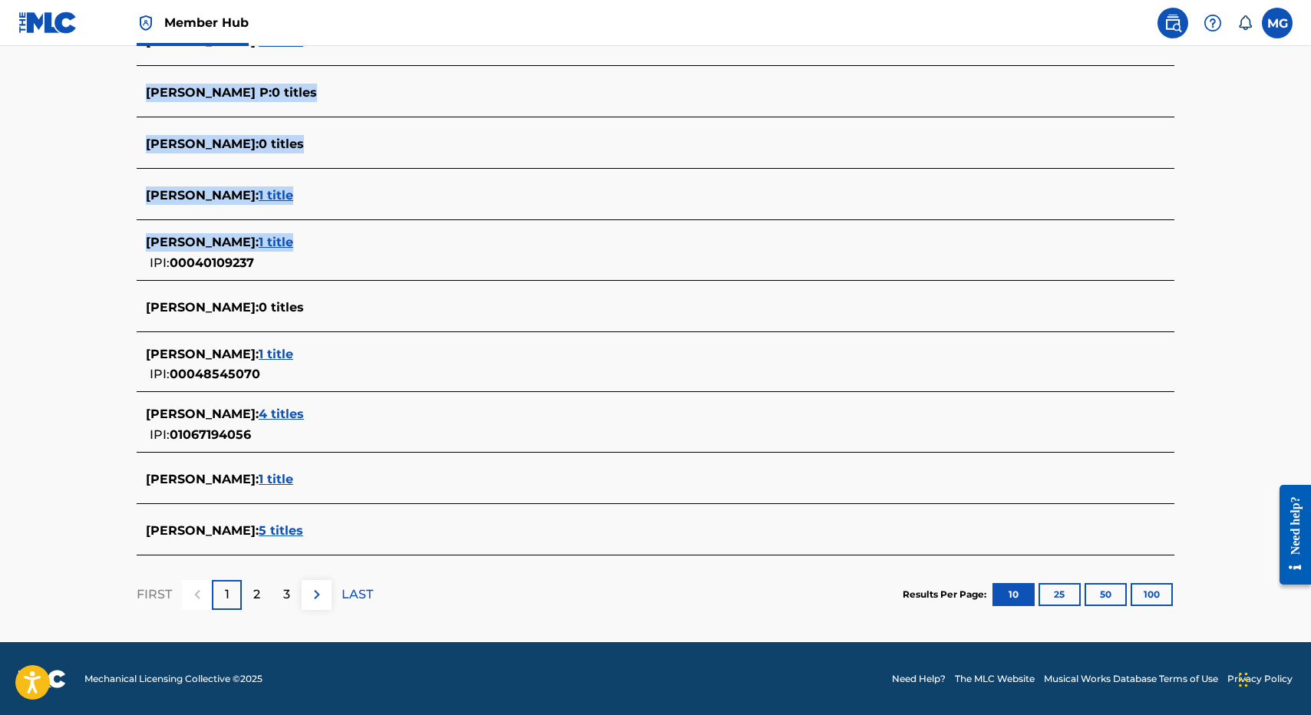
drag, startPoint x: 425, startPoint y: 523, endPoint x: 442, endPoint y: 250, distance: 273.0
click at [442, 250] on section "[PERSON_NAME] : 6 titles [PERSON_NAME] P : 0 titles [PERSON_NAME] : 0 titles [P…" at bounding box center [656, 283] width 1038 height 543
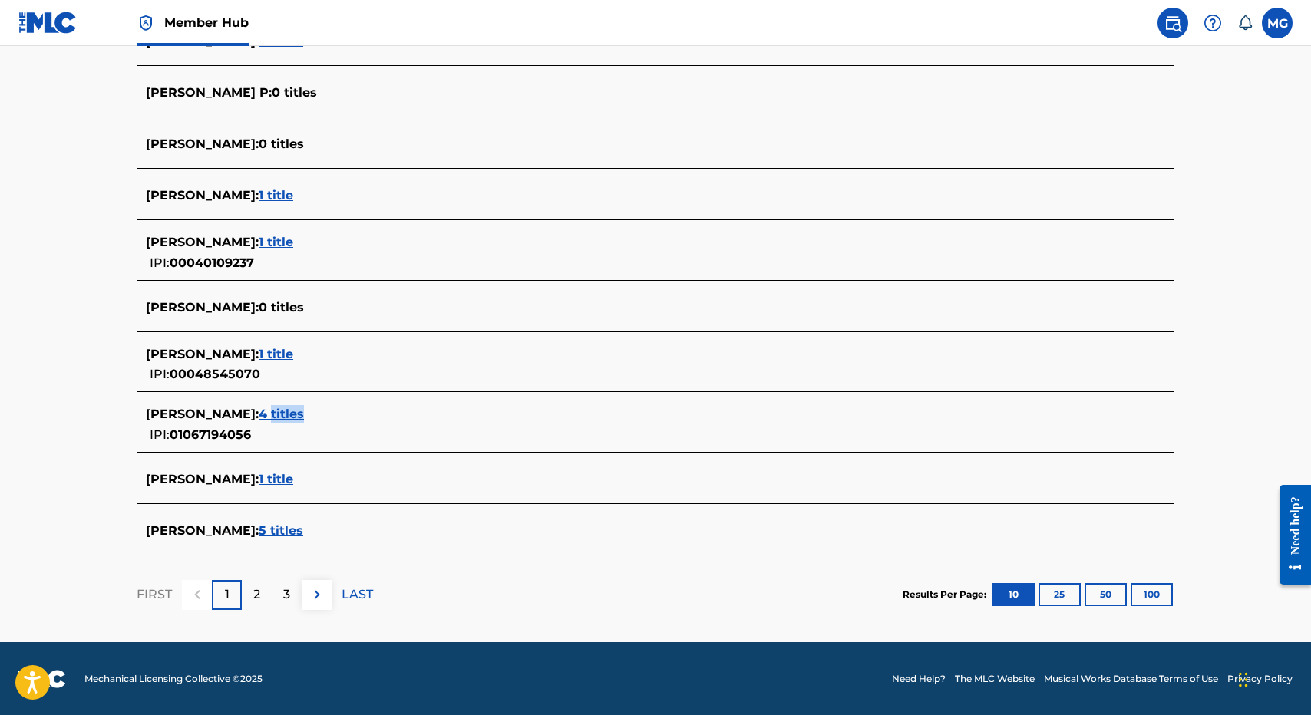
click at [289, 415] on span "4 titles" at bounding box center [281, 414] width 45 height 15
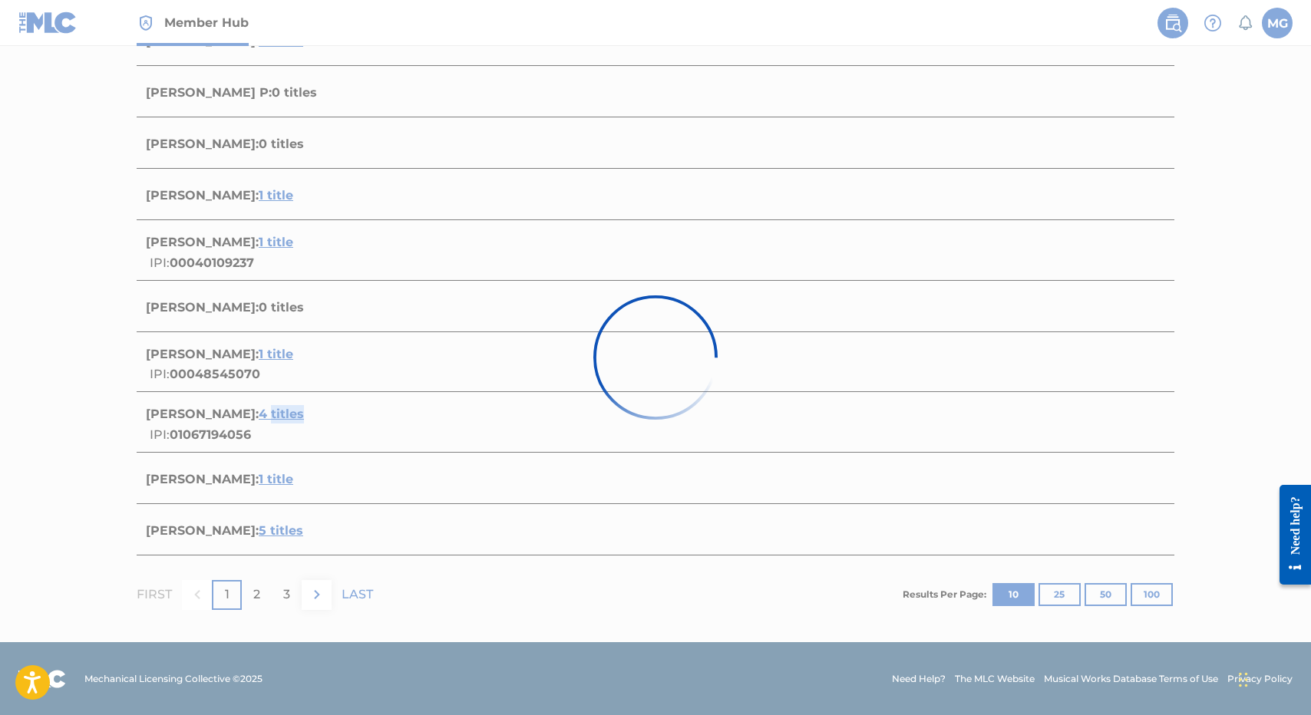
scroll to position [434, 0]
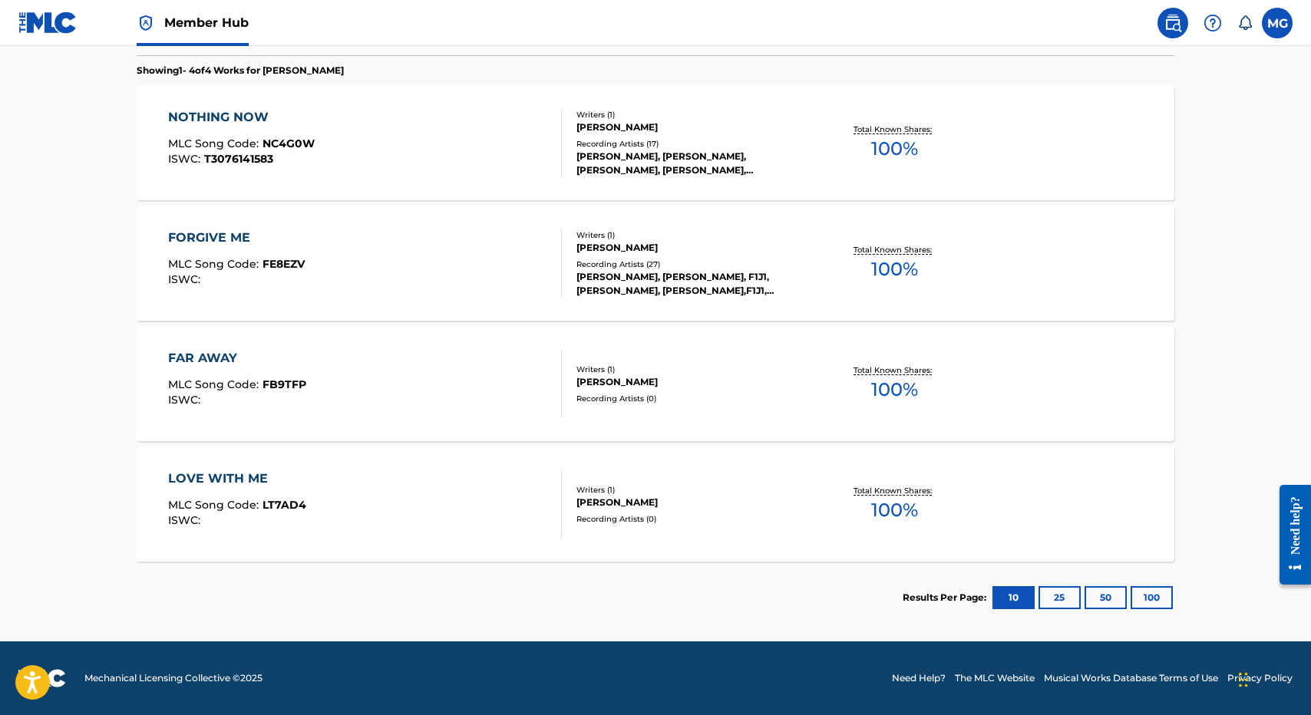
click at [345, 577] on section "Results Per Page: 10 25 50 100" at bounding box center [656, 598] width 1038 height 72
click at [407, 147] on div "NOTHING NOW MLC Song Code : NC4G0W ISWC : T3076141583" at bounding box center [365, 142] width 395 height 69
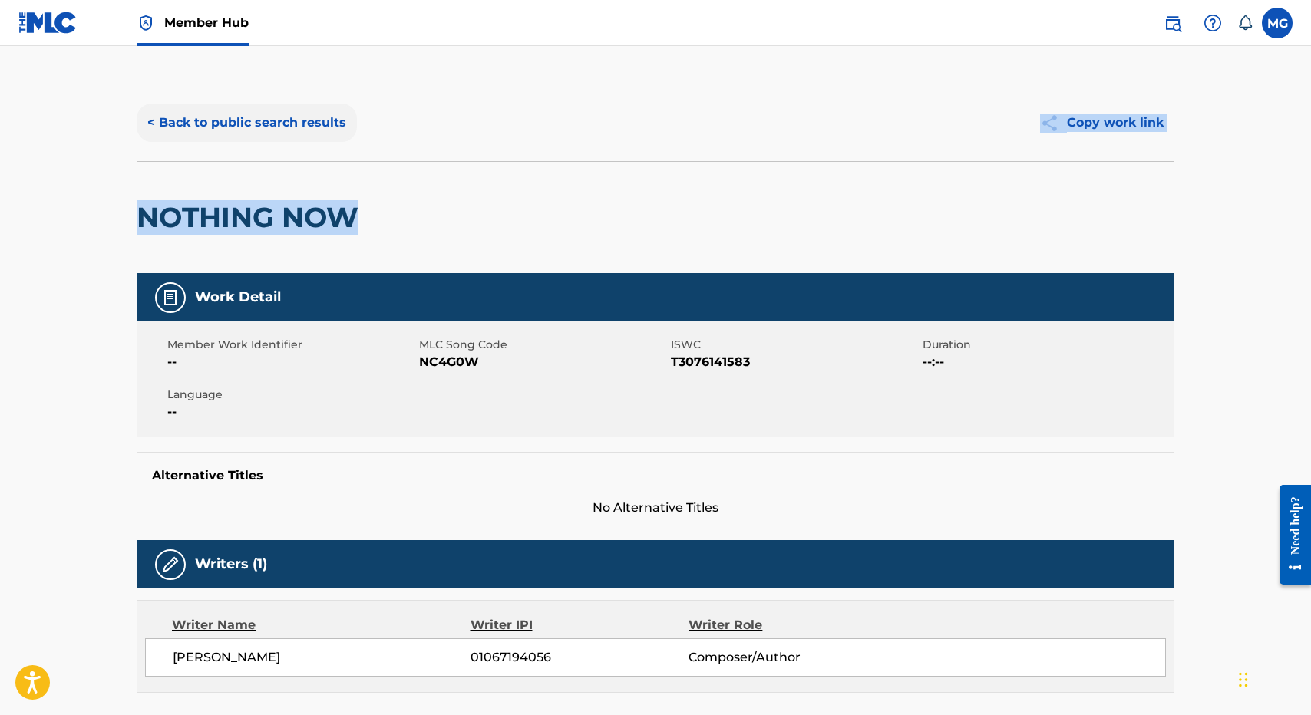
drag, startPoint x: 349, startPoint y: 556, endPoint x: 276, endPoint y: 140, distance: 421.7
click at [276, 140] on div "< Back to public search results Copy work link NOTHING NOW" at bounding box center [656, 178] width 1038 height 189
click at [266, 138] on button "< Back to public search results" at bounding box center [247, 123] width 220 height 38
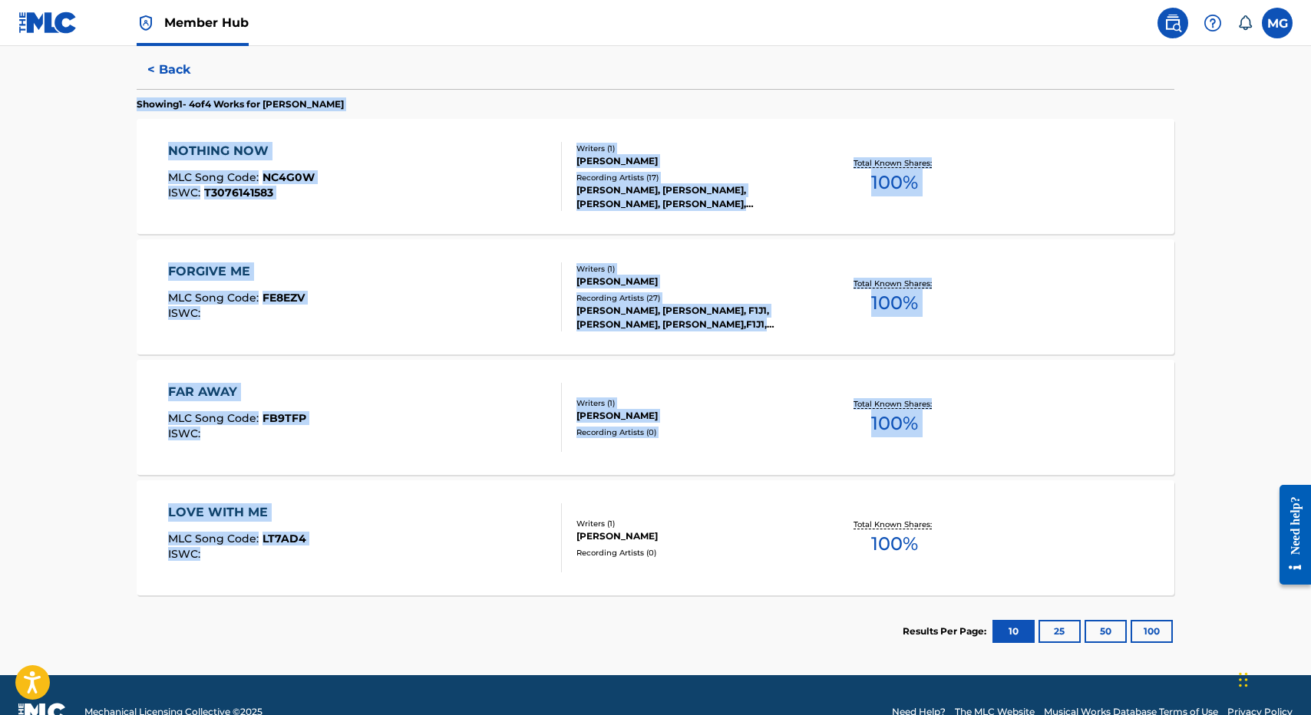
scroll to position [411, 0]
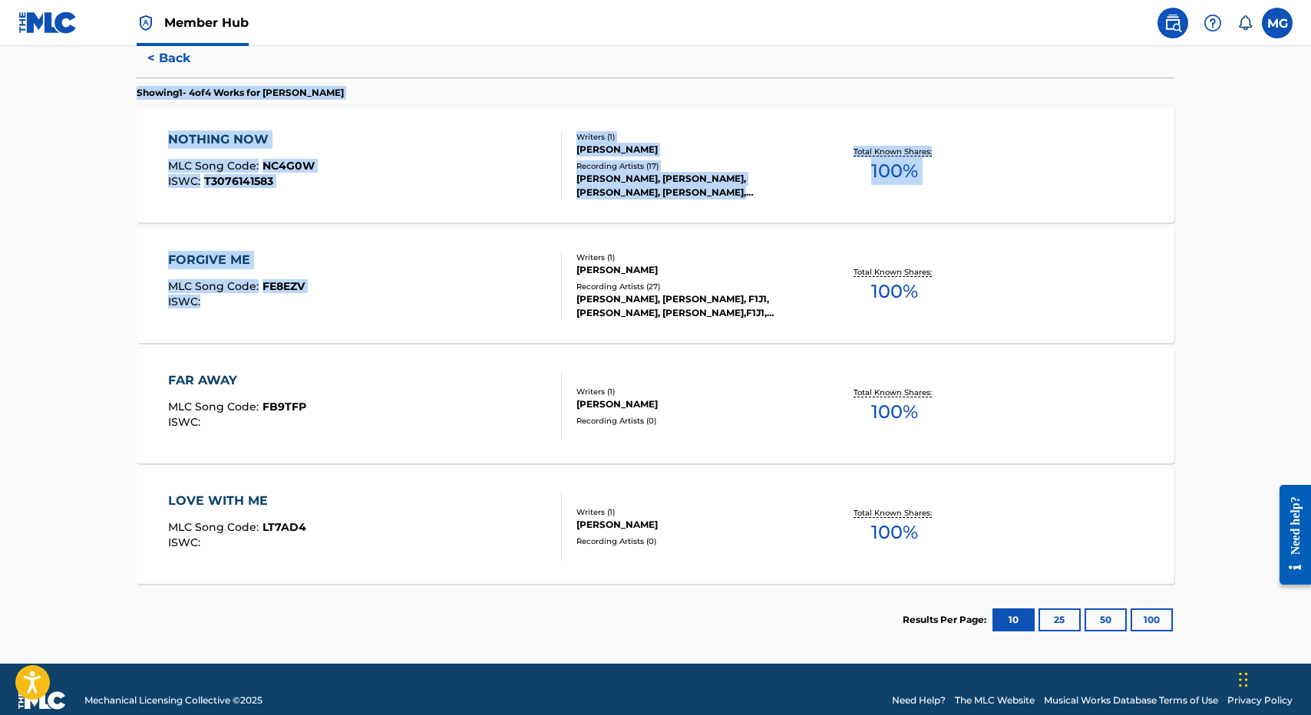
drag, startPoint x: 466, startPoint y: 492, endPoint x: 475, endPoint y: 248, distance: 244.3
click at [475, 248] on div "Showing 1 - 4 of 4 Works for [PERSON_NAME] NOTHING NOW MLC Song Code : NC4G0W I…" at bounding box center [656, 367] width 1038 height 579
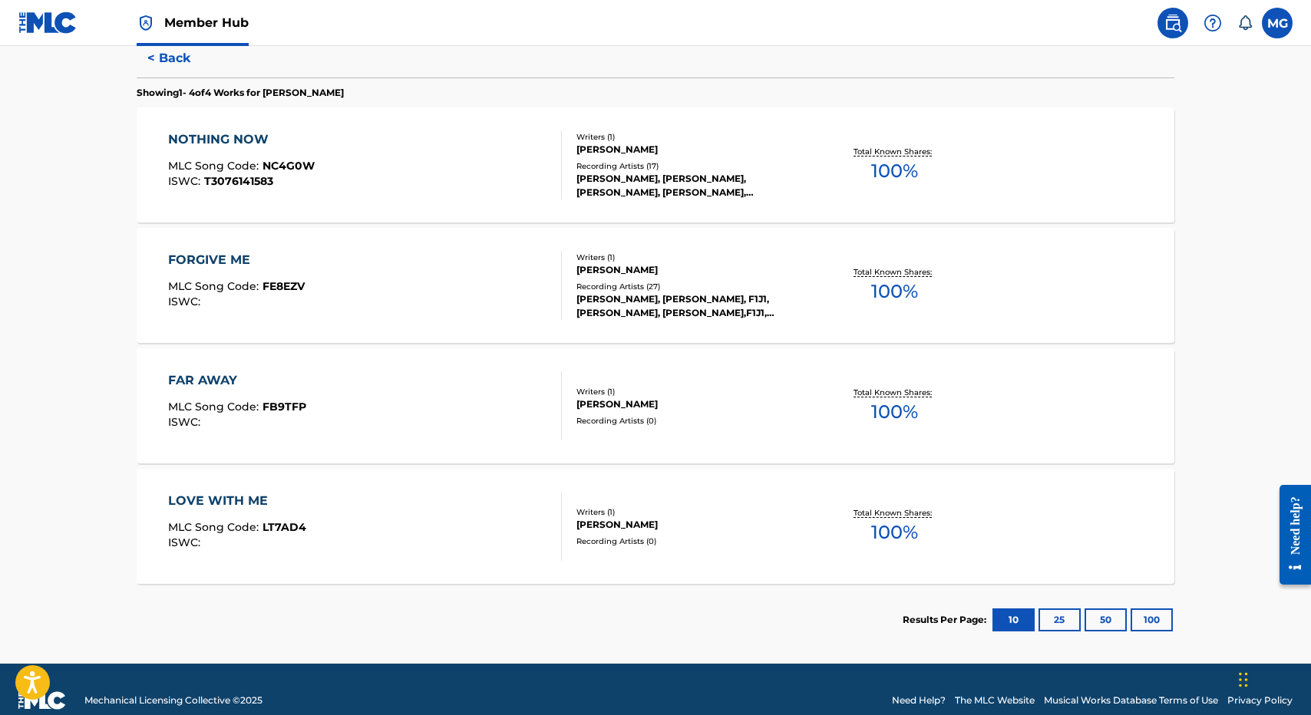
click at [383, 590] on section "Results Per Page: 10 25 50 100" at bounding box center [656, 620] width 1038 height 72
click at [413, 283] on div "FORGIVE ME MLC Song Code : FE8EZV ISWC :" at bounding box center [365, 285] width 395 height 69
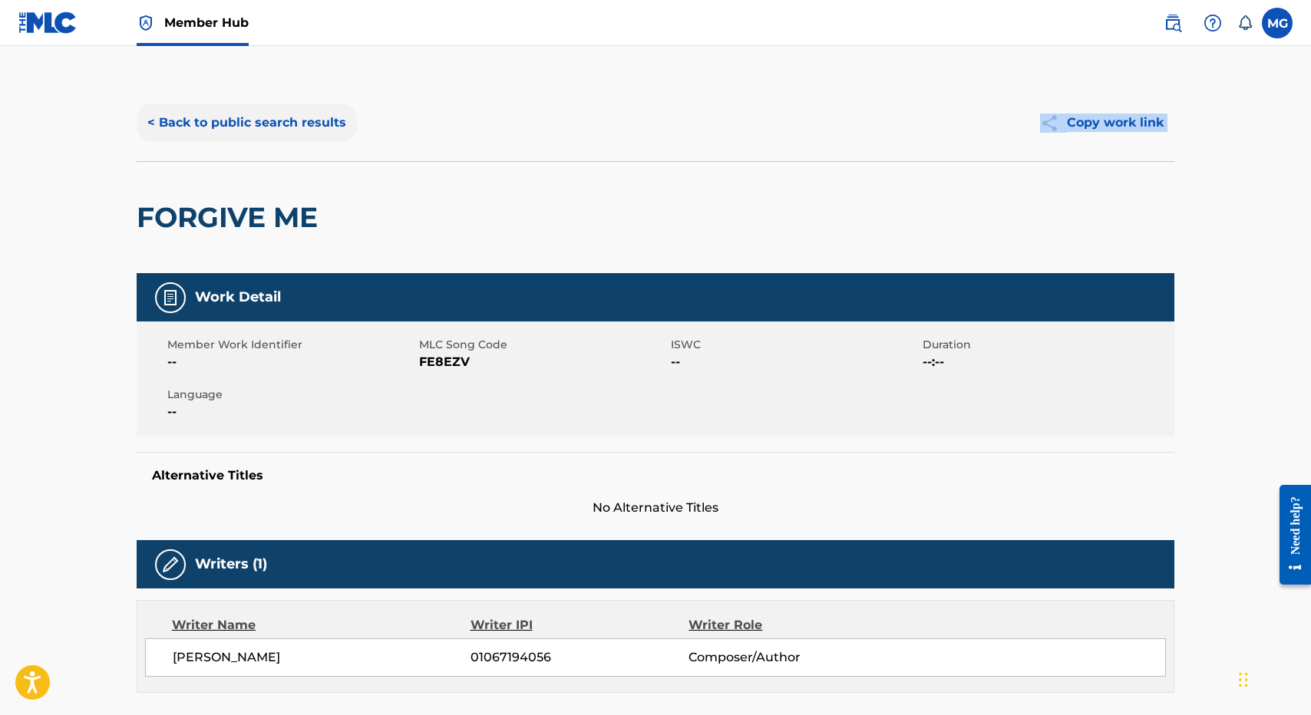
drag, startPoint x: 444, startPoint y: 176, endPoint x: 312, endPoint y: 140, distance: 136.9
click at [312, 140] on div "< Back to public search results Copy work link FORGIVE ME" at bounding box center [656, 178] width 1038 height 189
click at [298, 144] on div "< Back to public search results Copy work link" at bounding box center [656, 122] width 1038 height 77
click at [287, 114] on button "< Back to public search results" at bounding box center [247, 123] width 220 height 38
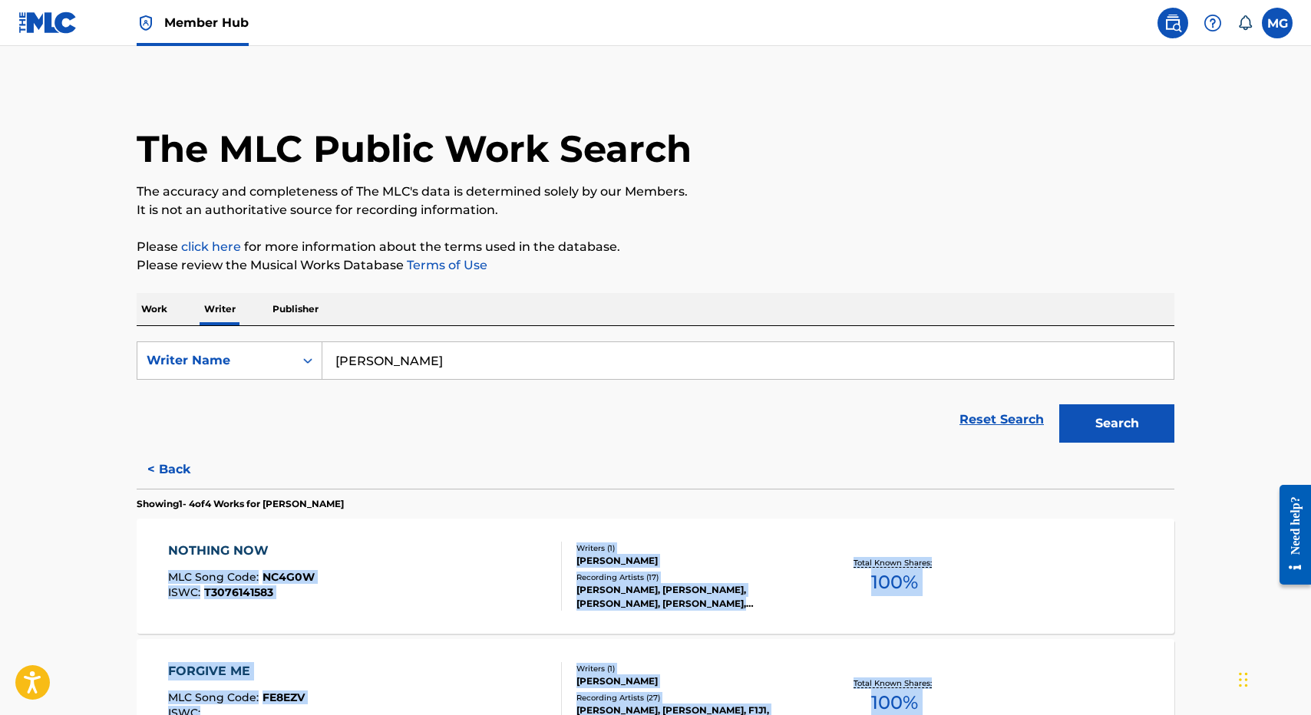
drag, startPoint x: 461, startPoint y: 620, endPoint x: 363, endPoint y: 550, distance: 120.4
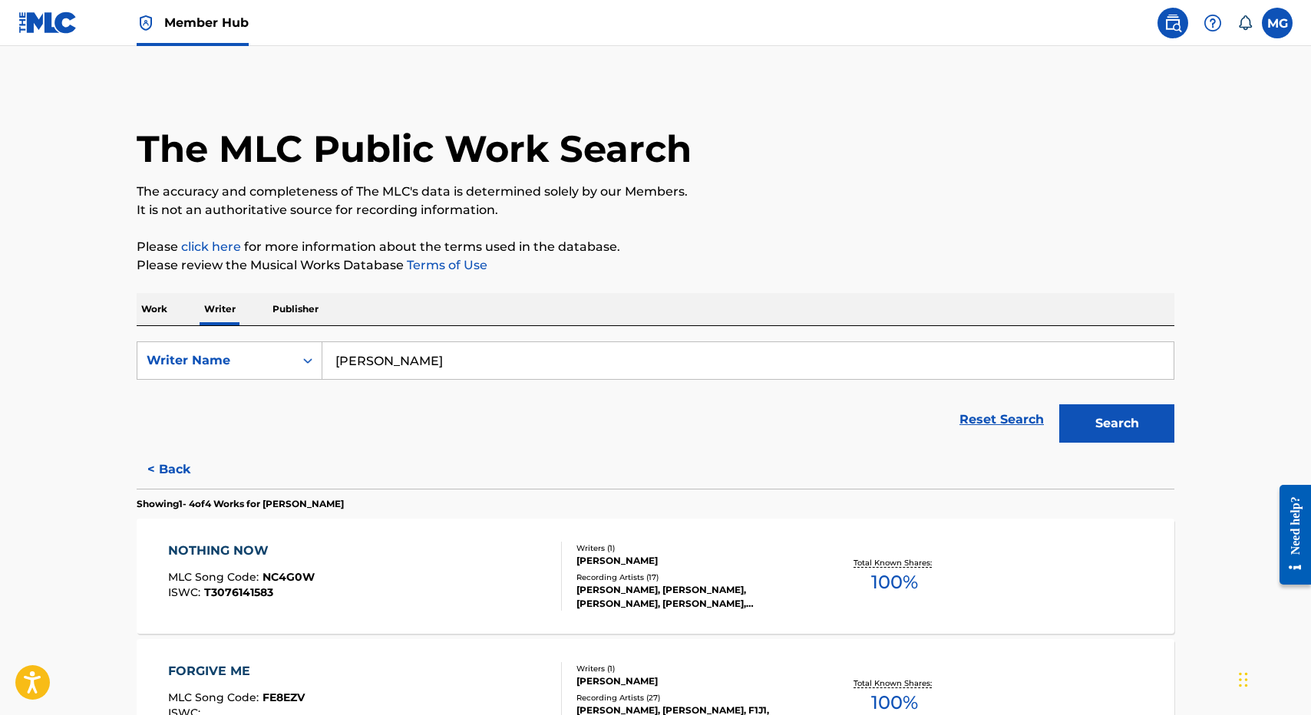
click at [337, 431] on div "Reset Search Search" at bounding box center [656, 419] width 1038 height 61
click at [52, 34] on link at bounding box center [47, 22] width 59 height 45
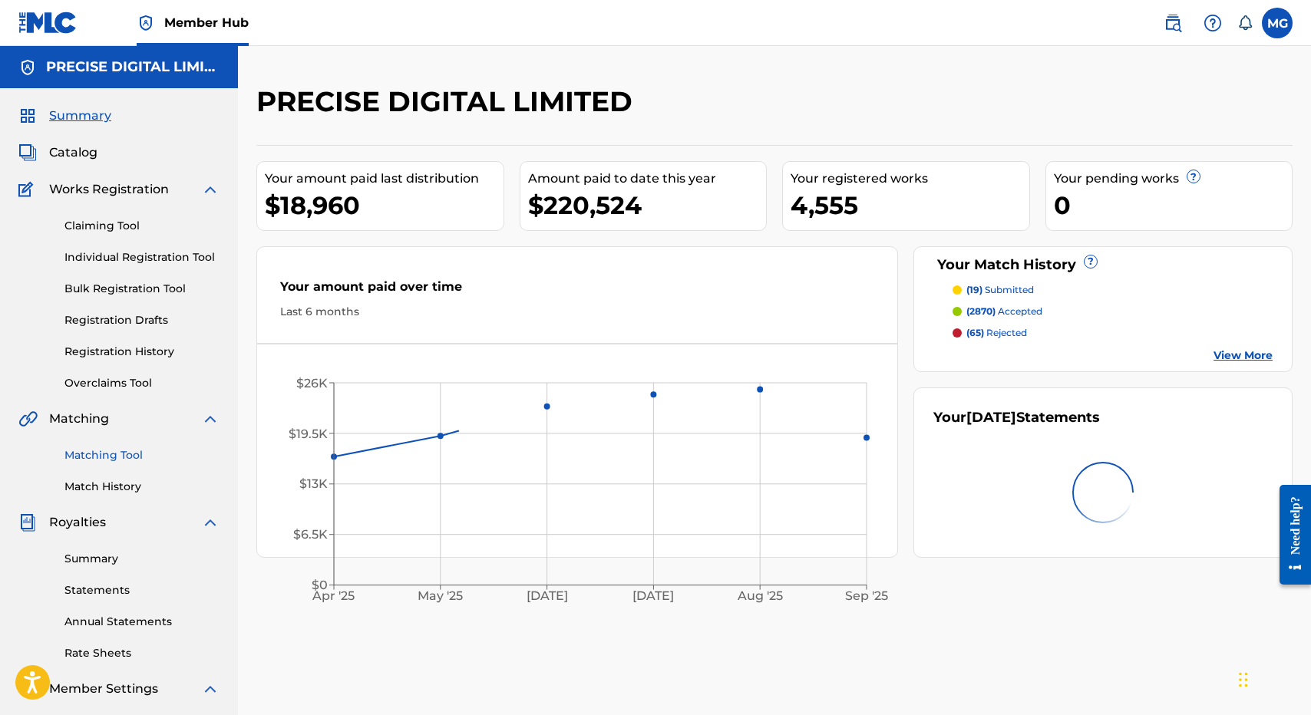
click at [140, 453] on link "Matching Tool" at bounding box center [141, 456] width 155 height 16
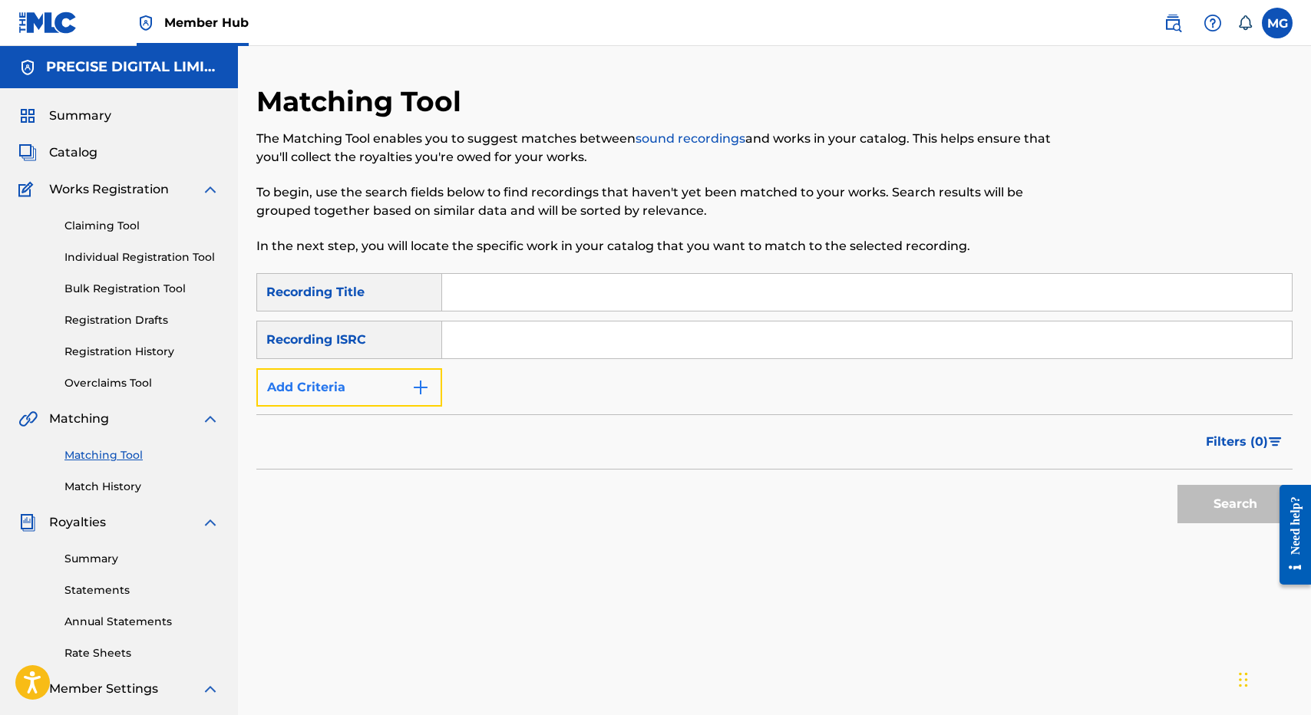
click at [374, 393] on button "Add Criteria" at bounding box center [349, 387] width 186 height 38
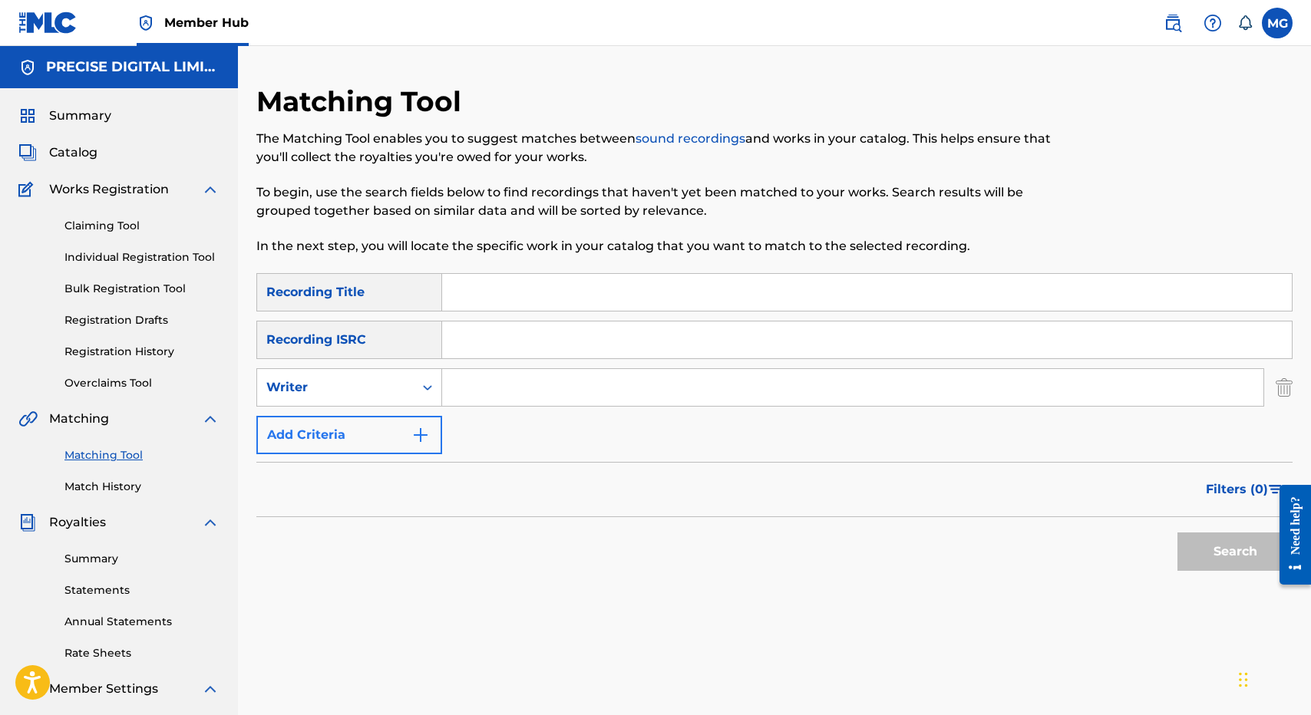
click at [374, 393] on div "Writer" at bounding box center [335, 387] width 138 height 18
click at [374, 415] on div "Recording Artist" at bounding box center [349, 426] width 184 height 38
click at [488, 382] on input "Search Form" at bounding box center [852, 387] width 821 height 37
type input "[PERSON_NAME]"
click at [1178, 533] on button "Search" at bounding box center [1235, 552] width 115 height 38
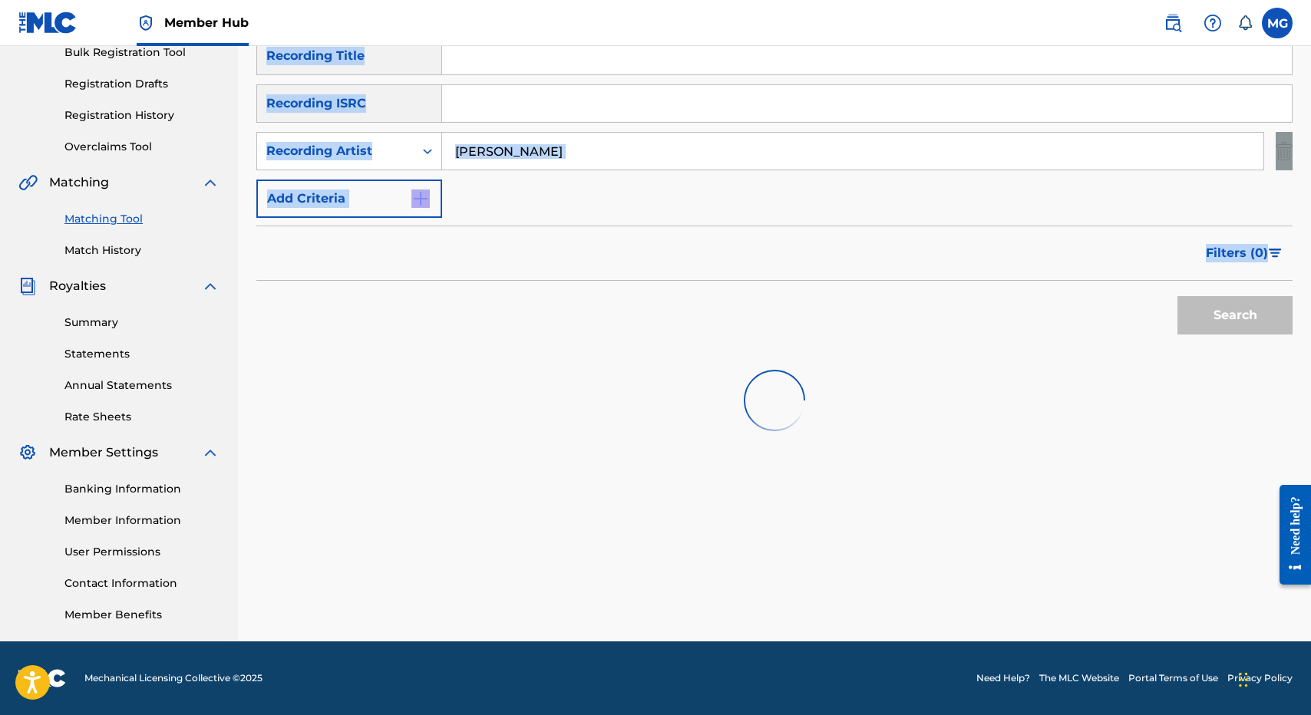
drag, startPoint x: 558, startPoint y: 761, endPoint x: 692, endPoint y: 277, distance: 501.7
click at [692, 277] on div "Matching Tool The Matching Tool enables you to suggest matches between sound re…" at bounding box center [774, 245] width 1036 height 794
click at [692, 278] on div "Filters ( 0 )" at bounding box center [774, 253] width 1036 height 55
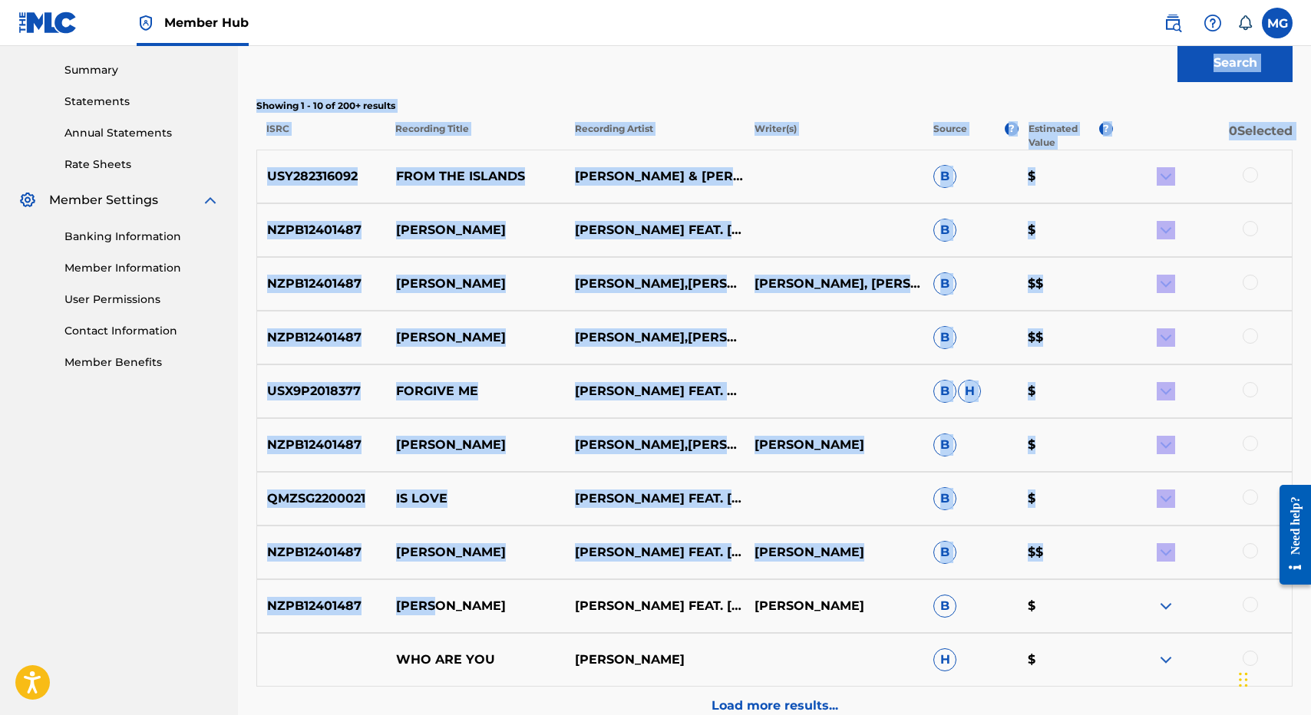
scroll to position [230, 0]
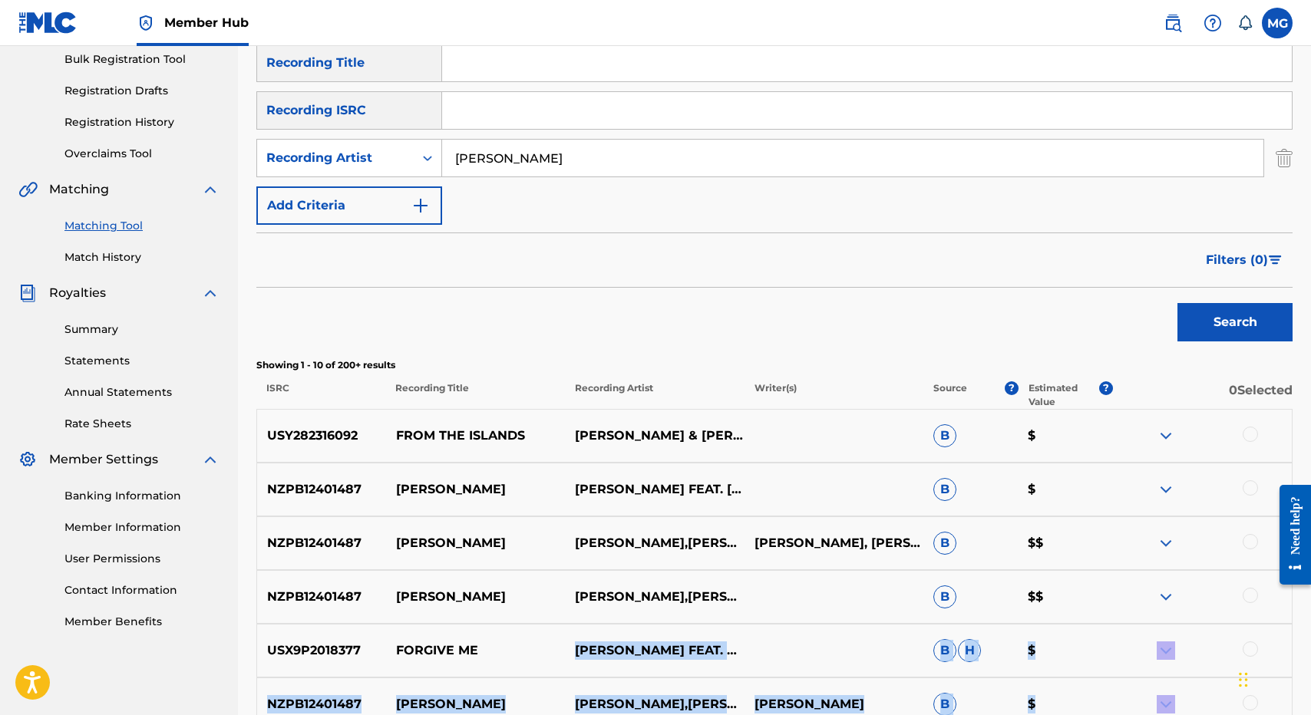
drag, startPoint x: 639, startPoint y: 123, endPoint x: 589, endPoint y: 630, distance: 509.9
click at [588, 631] on div "USY282316092 FROM THE ISLANDS [PERSON_NAME] & [PERSON_NAME] FEAT. [PERSON_NAME]…" at bounding box center [774, 697] width 1036 height 576
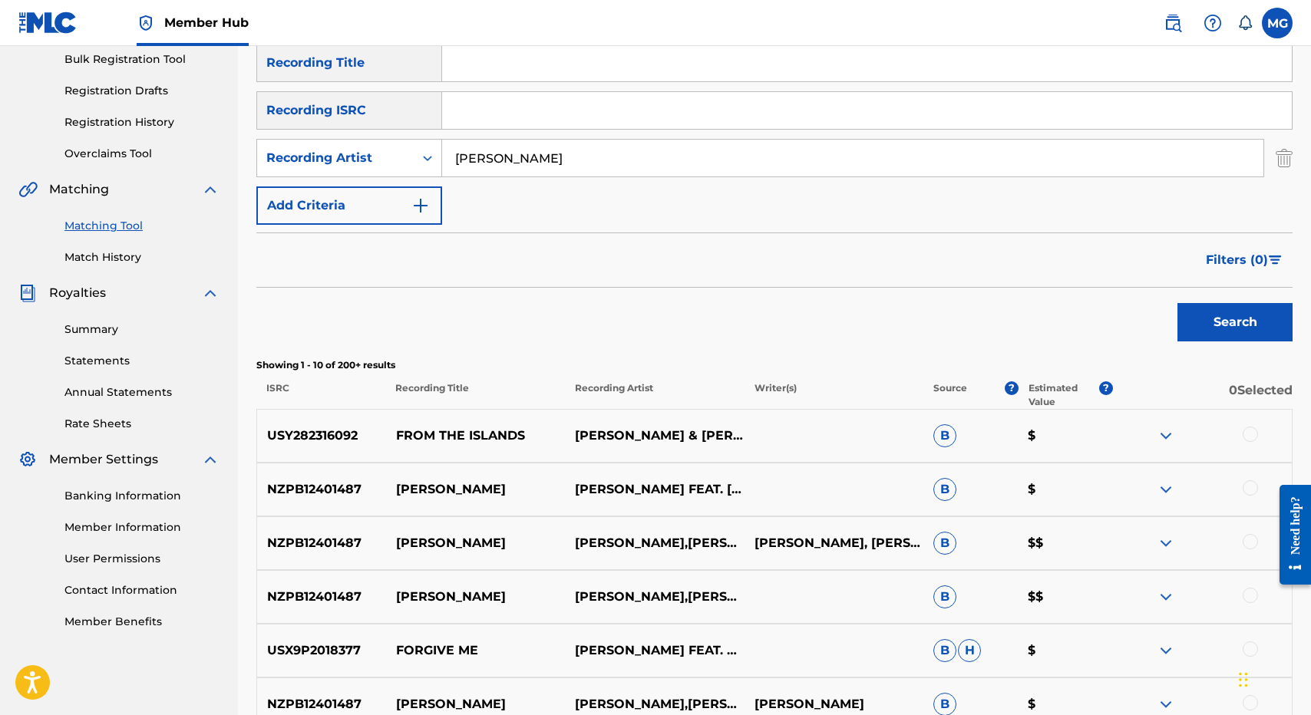
drag, startPoint x: 372, startPoint y: 439, endPoint x: 326, endPoint y: 428, distance: 47.3
click at [326, 428] on p "USY282316092" at bounding box center [321, 436] width 128 height 18
copy p "USY282316092"
click at [479, 125] on input "Search Form" at bounding box center [867, 110] width 850 height 37
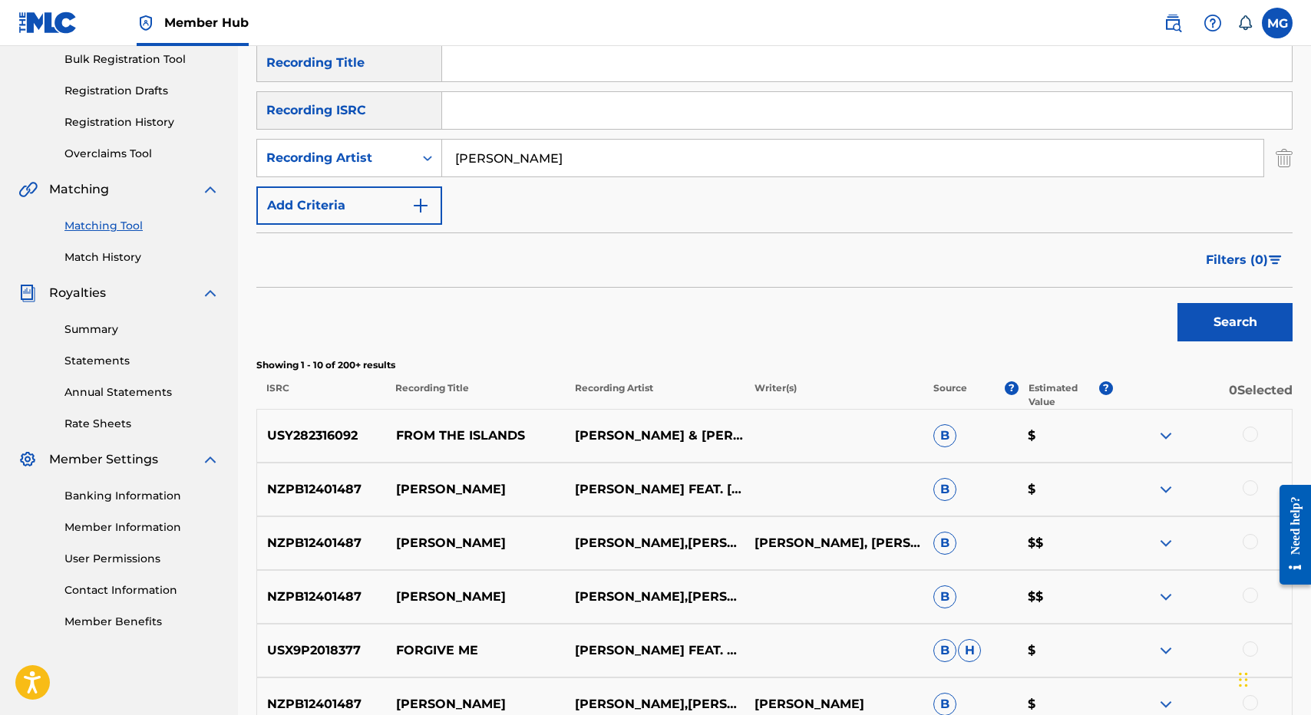
paste input "USY282316092"
type input "USY282316092"
click at [468, 158] on input "[PERSON_NAME]" at bounding box center [852, 158] width 821 height 37
click at [1178, 303] on button "Search" at bounding box center [1235, 322] width 115 height 38
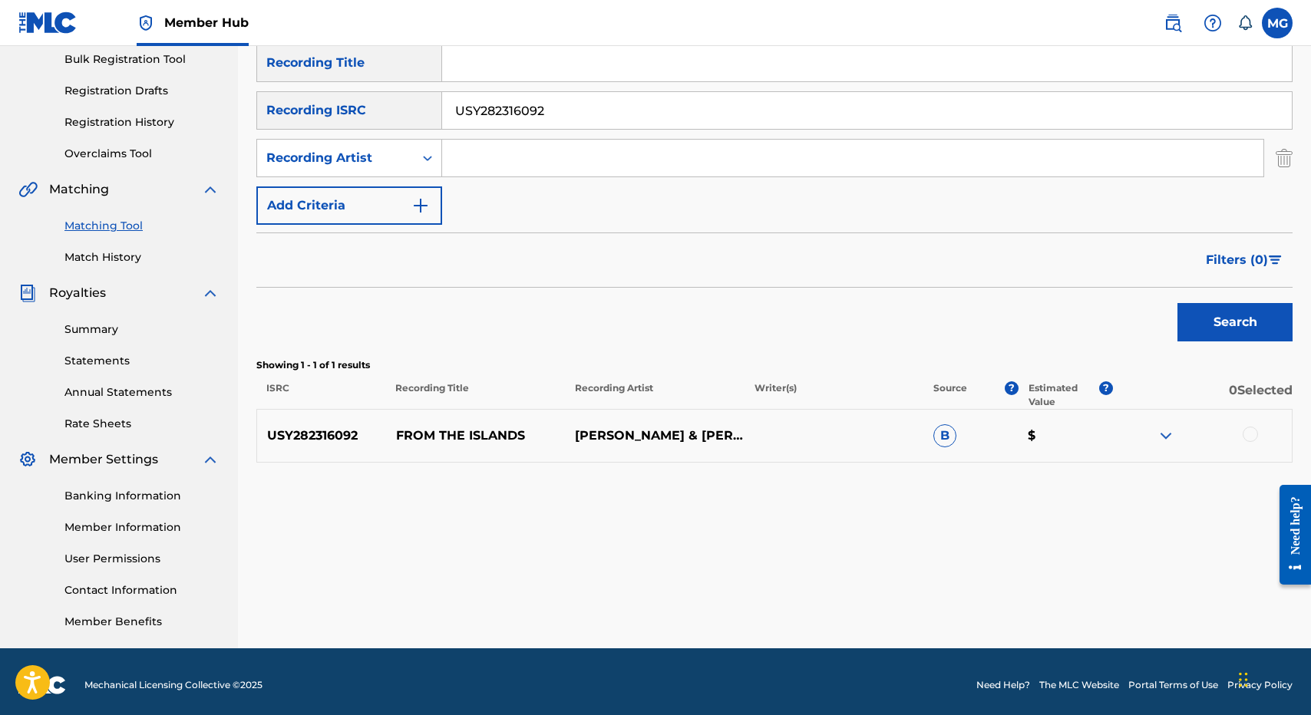
click at [1162, 426] on div "USY282316092 FROM THE ISLANDS [PERSON_NAME] & [PERSON_NAME] FEAT. [PERSON_NAME]…" at bounding box center [774, 436] width 1036 height 54
click at [1162, 431] on img at bounding box center [1166, 436] width 18 height 18
